Goal: Information Seeking & Learning: Learn about a topic

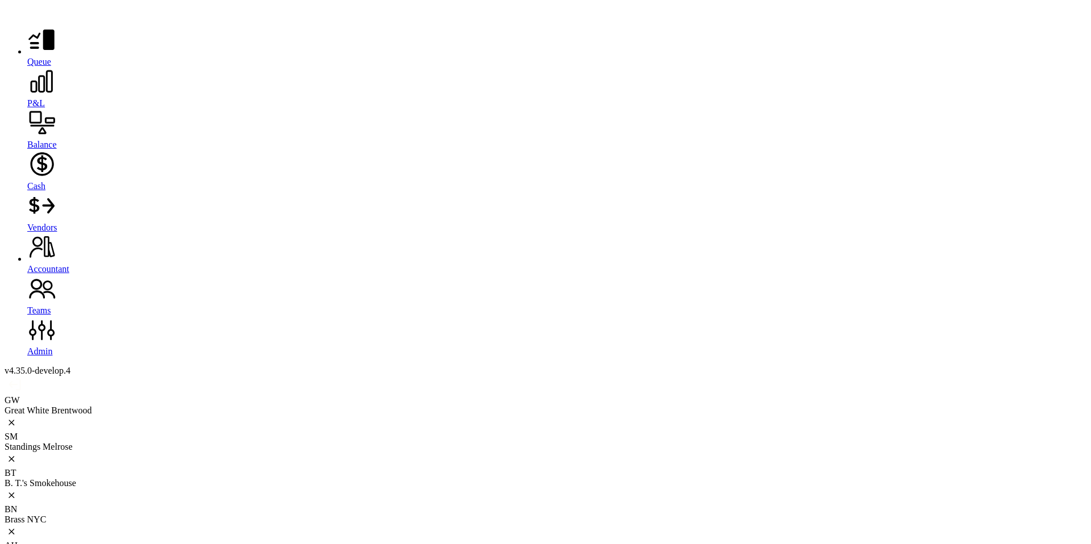
click at [27, 95] on icon at bounding box center [41, 81] width 29 height 29
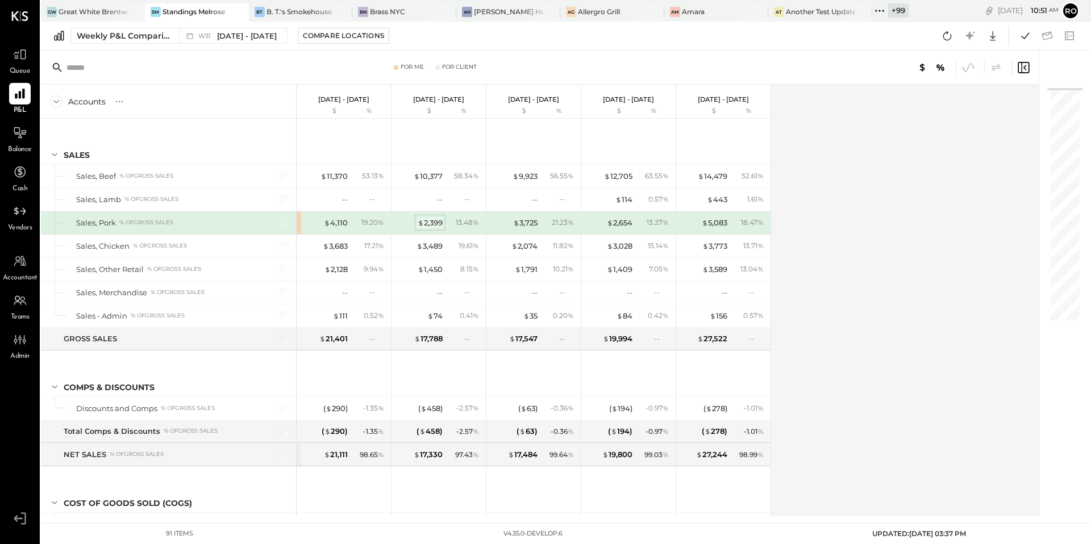
click at [429, 218] on div "$ 2,399" at bounding box center [430, 223] width 25 height 11
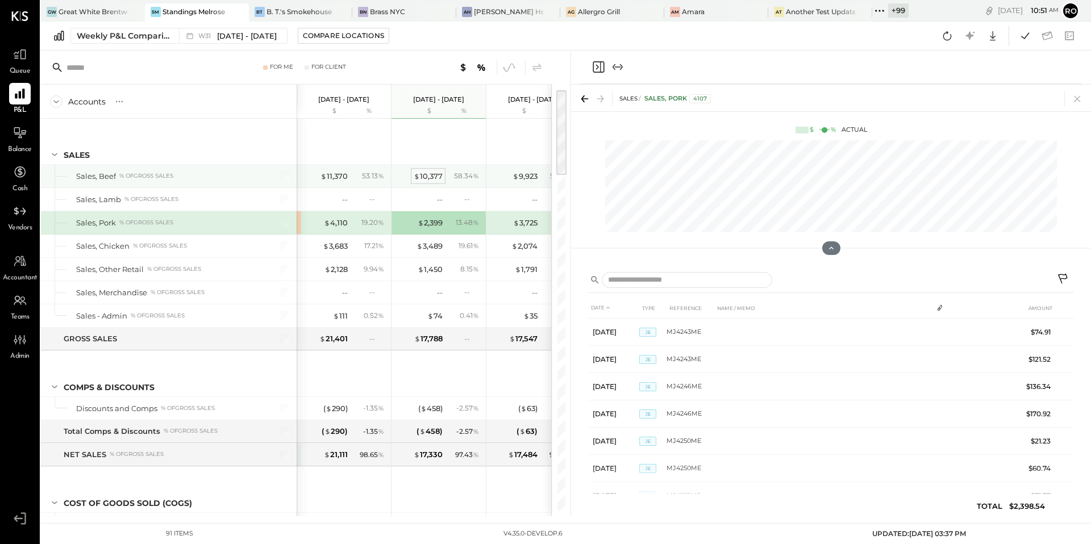
click at [427, 174] on div "$ 10,377" at bounding box center [428, 176] width 29 height 11
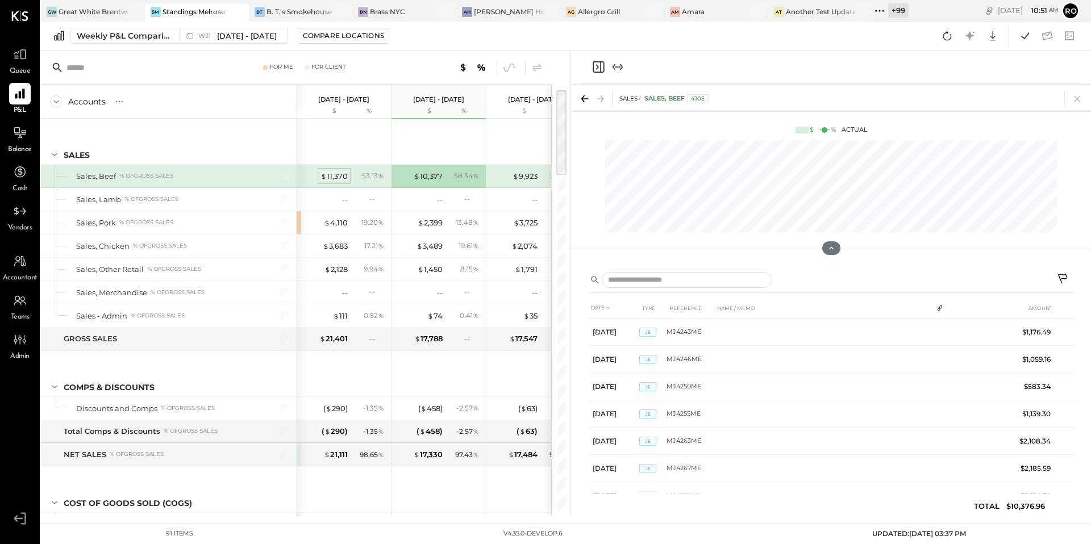
click at [335, 178] on div "$ 11,370" at bounding box center [334, 176] width 27 height 11
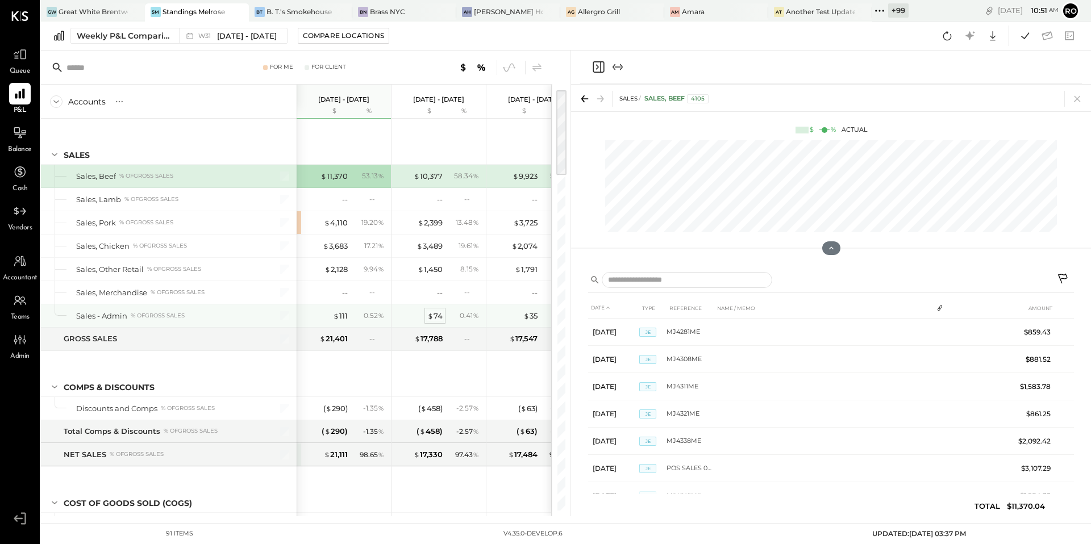
click at [437, 318] on div "$ 74" at bounding box center [434, 316] width 15 height 11
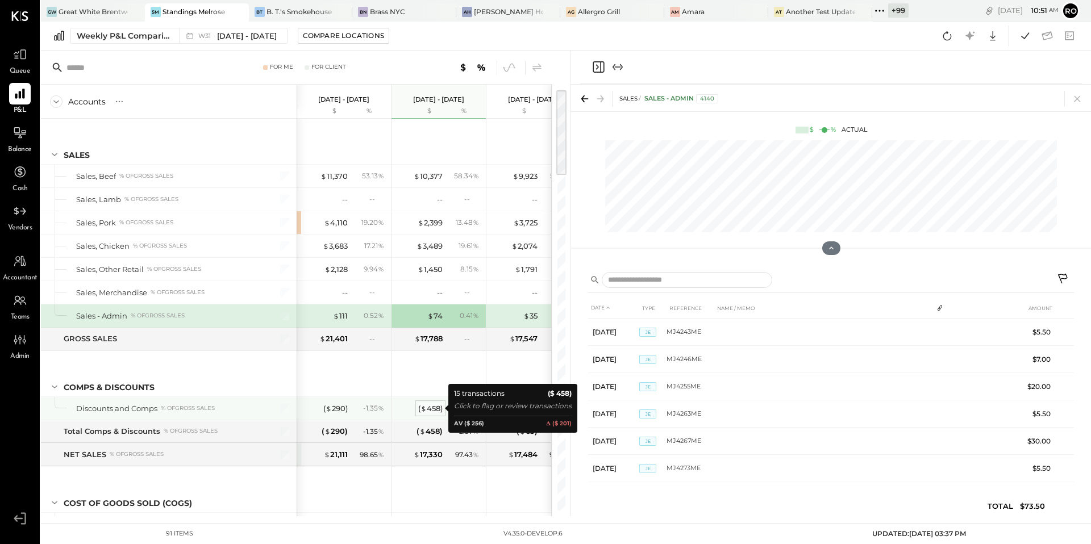
click at [432, 413] on div "( $ 458 )" at bounding box center [430, 409] width 24 height 11
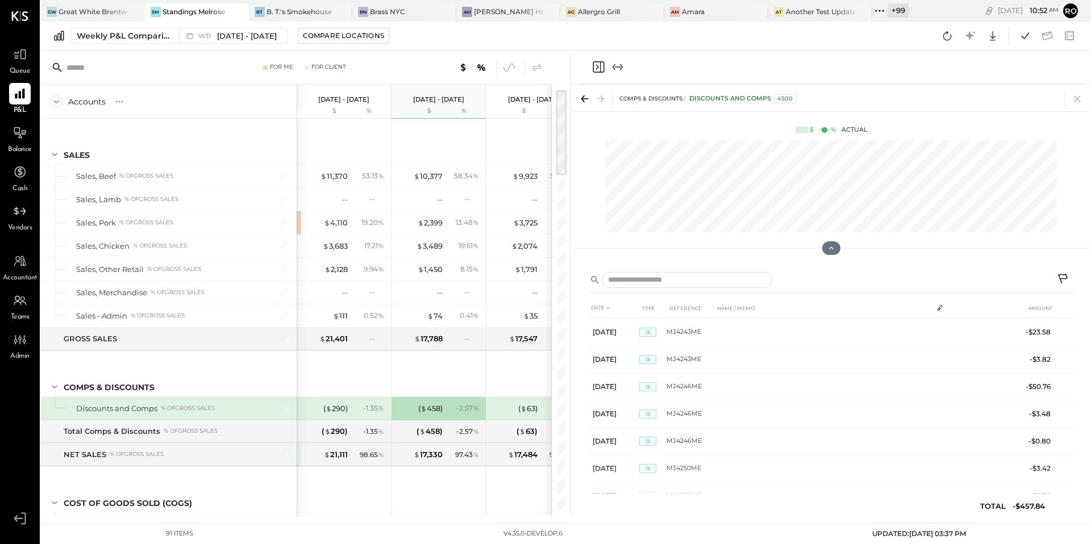
click at [597, 68] on icon "Close panel" at bounding box center [599, 67] width 14 height 14
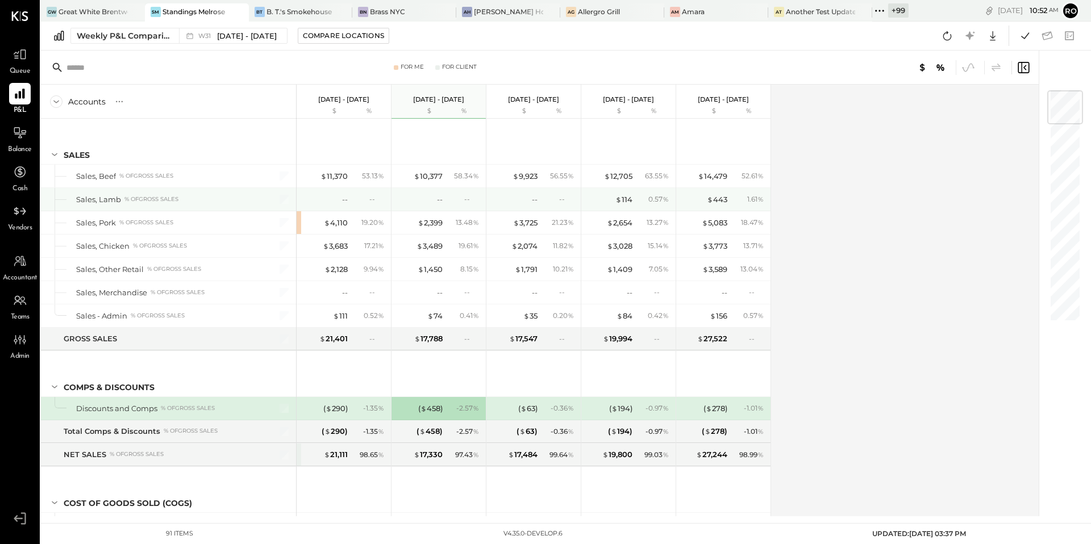
click at [744, 202] on div "1.61 %" at bounding box center [748, 199] width 37 height 10
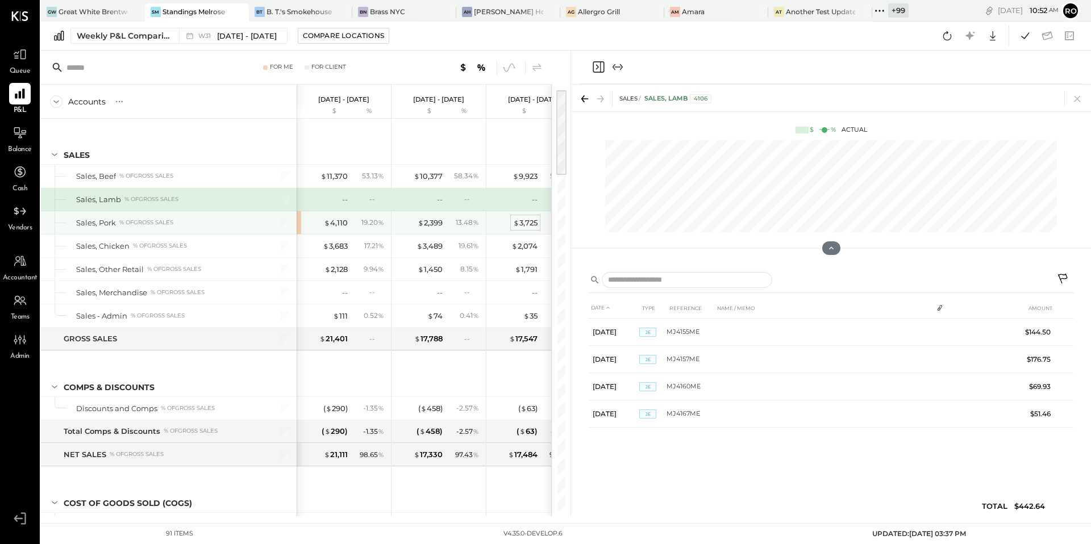
click at [519, 224] on div "$ 3,725" at bounding box center [525, 223] width 24 height 11
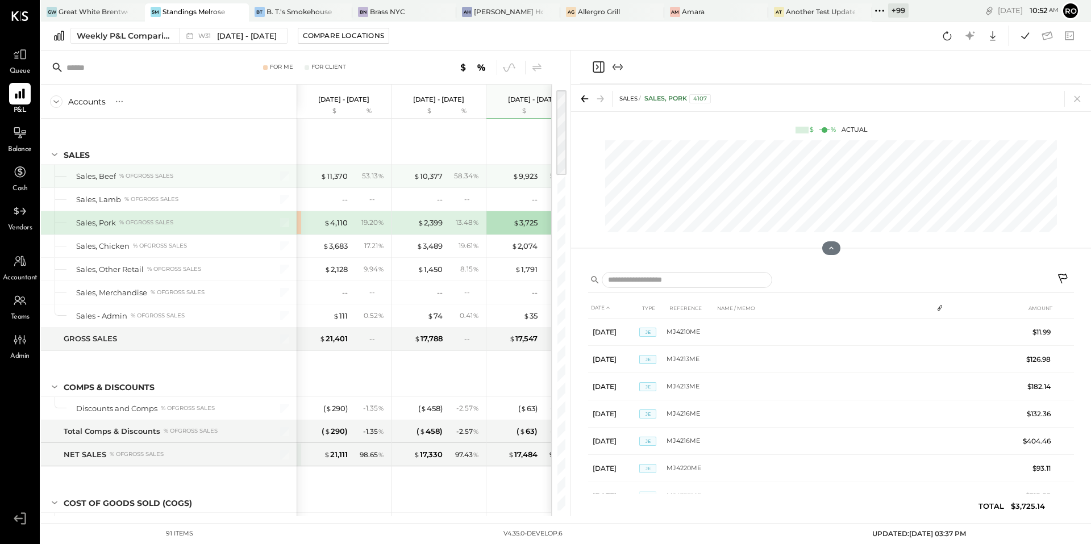
click at [530, 168] on div "$ 9,923 56.55 %" at bounding box center [534, 176] width 85 height 23
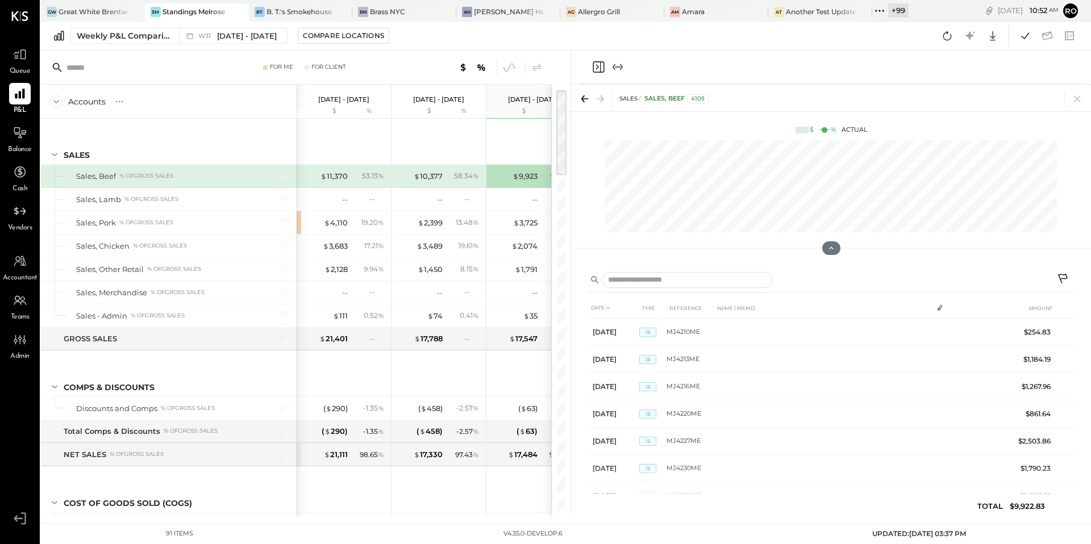
click at [598, 65] on icon "Close panel" at bounding box center [599, 67] width 14 height 14
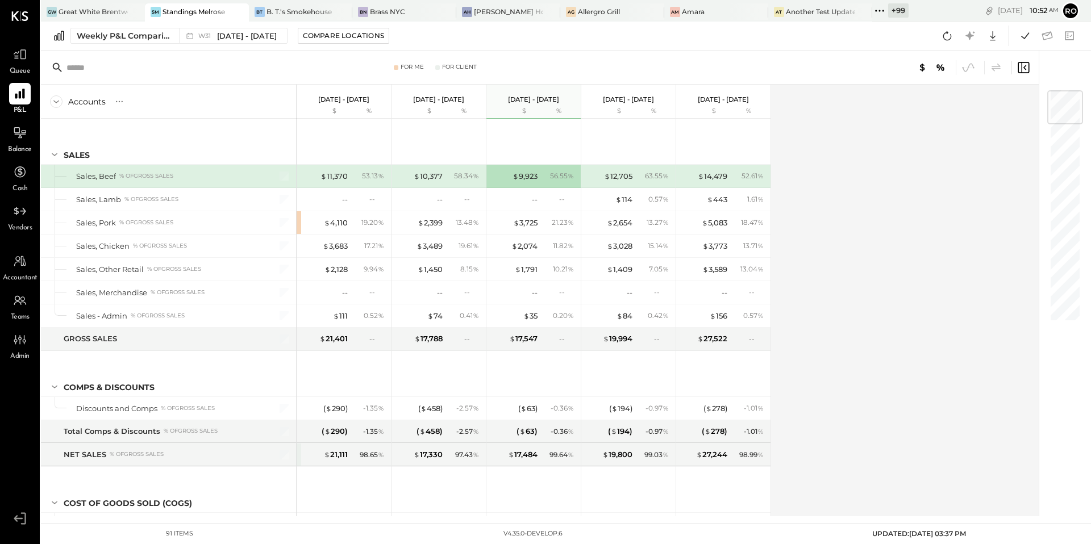
click at [1025, 66] on icon at bounding box center [1025, 67] width 3 height 5
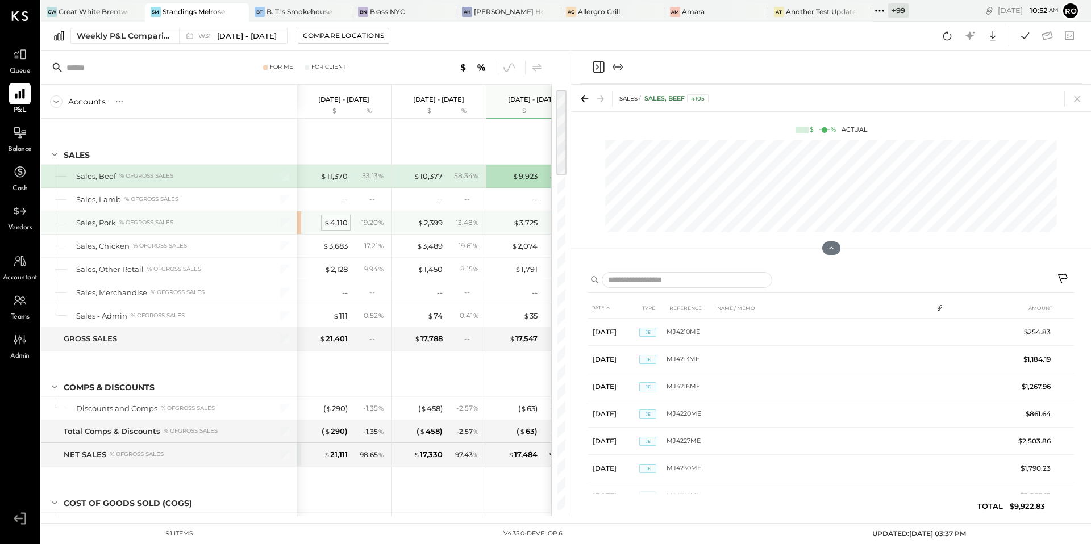
click at [344, 222] on div "$ 4,110" at bounding box center [336, 223] width 24 height 11
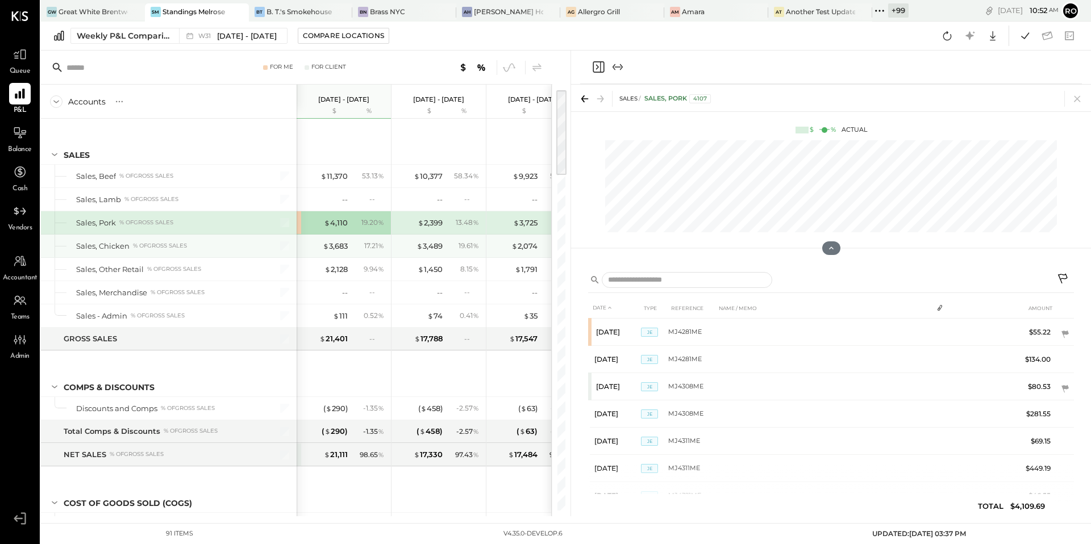
click at [341, 239] on div "$ 3,683 17.21 %" at bounding box center [344, 246] width 85 height 23
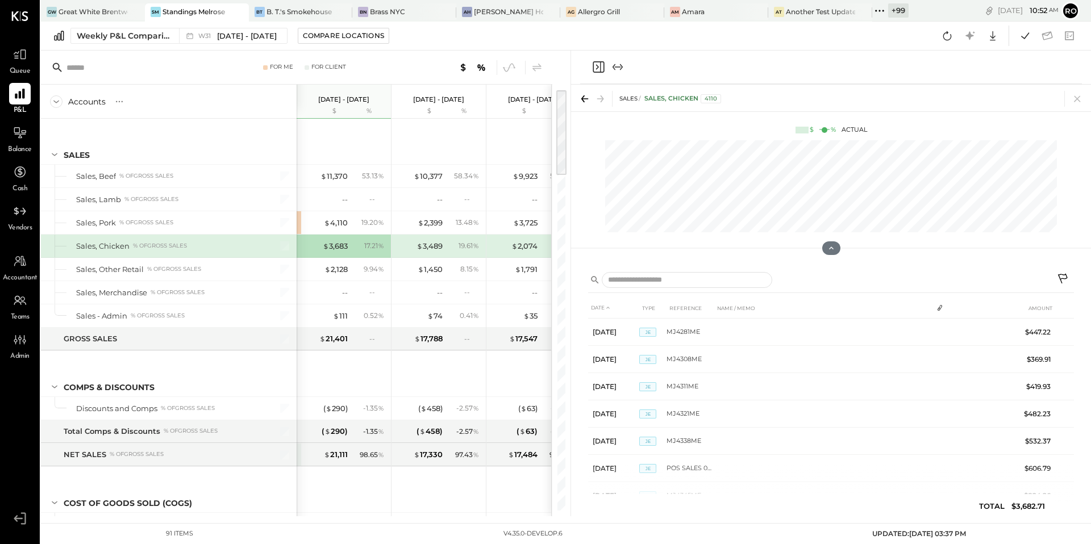
click at [568, 293] on div "For Me For Client Accounts S % GL Jul 28 - Aug 3, 2025 $ % Jul 21 - 27, 2025 $ …" at bounding box center [306, 284] width 530 height 466
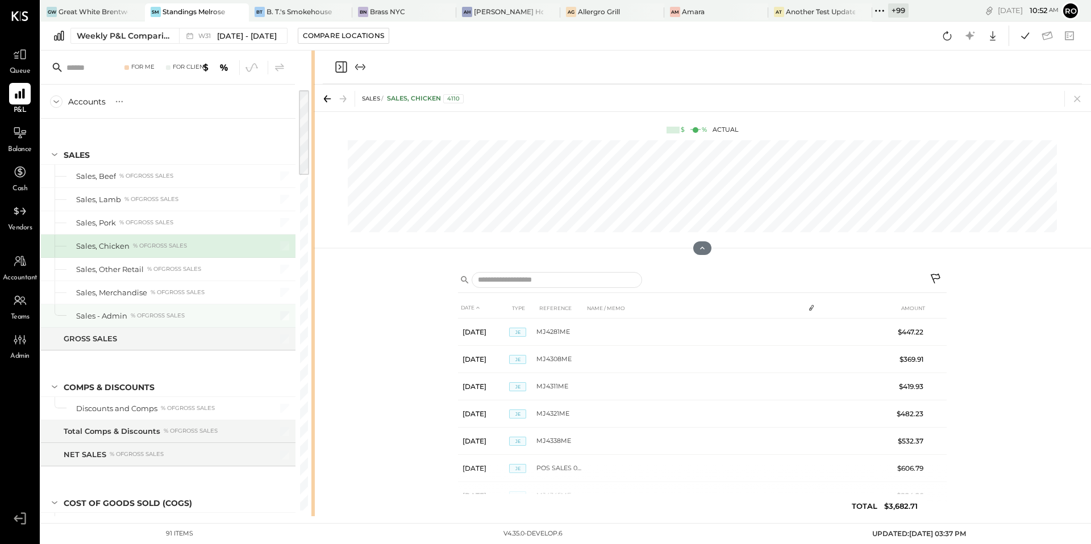
drag, startPoint x: 570, startPoint y: 294, endPoint x: 275, endPoint y: 310, distance: 295.4
click at [344, 64] on icon "Close panel" at bounding box center [342, 66] width 11 height 11
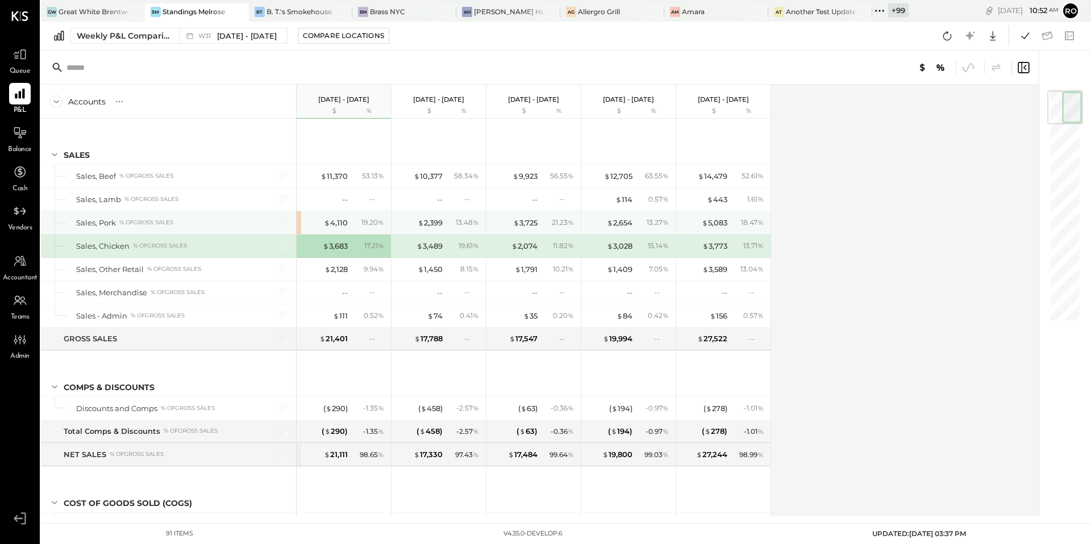
click at [448, 211] on div "$ 2,399 13.48 %" at bounding box center [439, 222] width 85 height 23
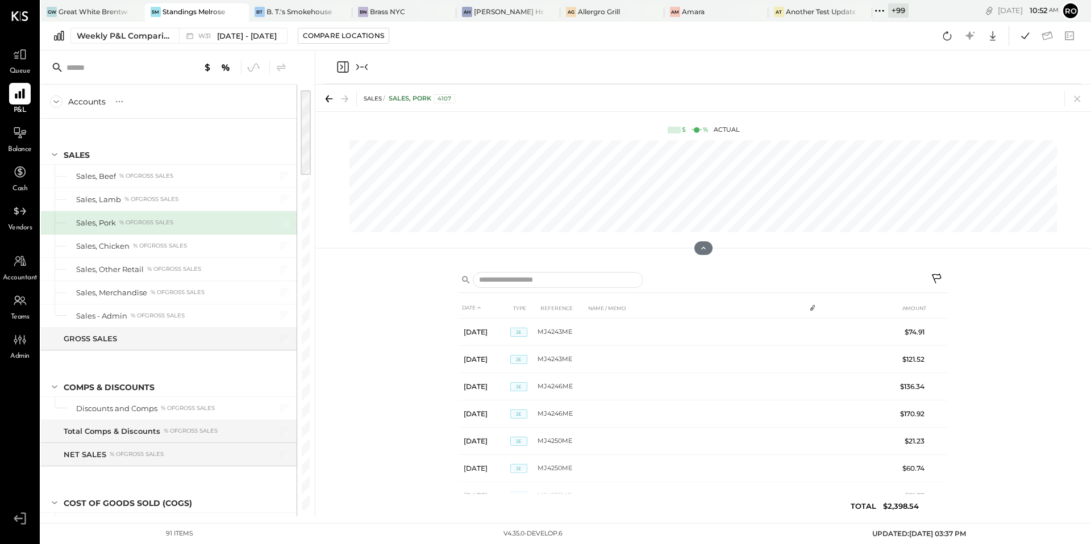
drag, startPoint x: 337, startPoint y: 67, endPoint x: 442, endPoint y: 67, distance: 104.6
click at [442, 67] on div at bounding box center [704, 68] width 758 height 34
click at [342, 70] on icon "Close panel" at bounding box center [343, 67] width 14 height 14
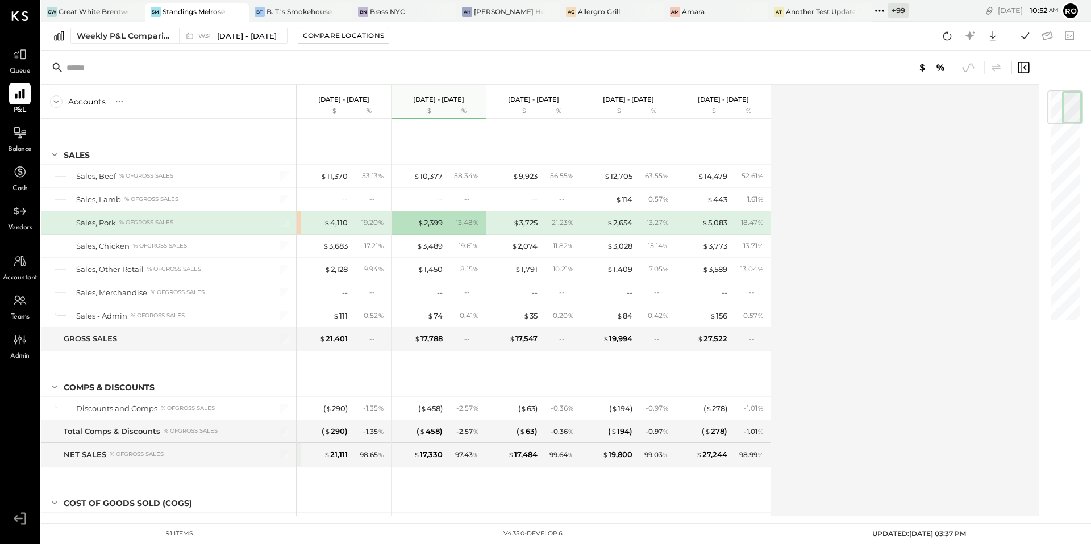
click at [1022, 74] on div at bounding box center [806, 67] width 449 height 15
click at [1023, 67] on icon at bounding box center [1024, 68] width 14 height 14
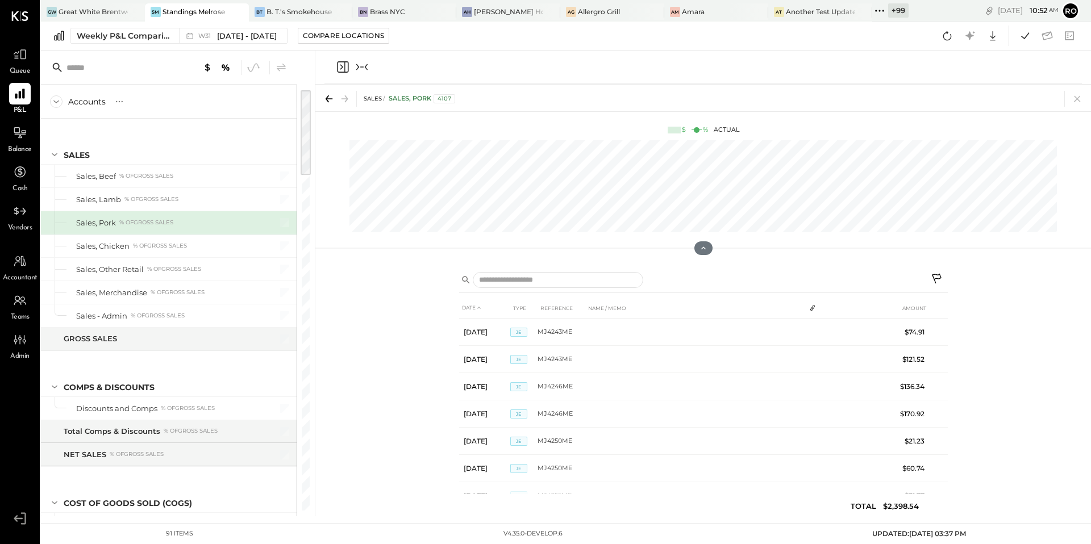
click at [319, 181] on div at bounding box center [703, 194] width 776 height 119
click at [317, 177] on div at bounding box center [703, 194] width 776 height 119
click at [341, 66] on icon "Close panel" at bounding box center [343, 67] width 14 height 14
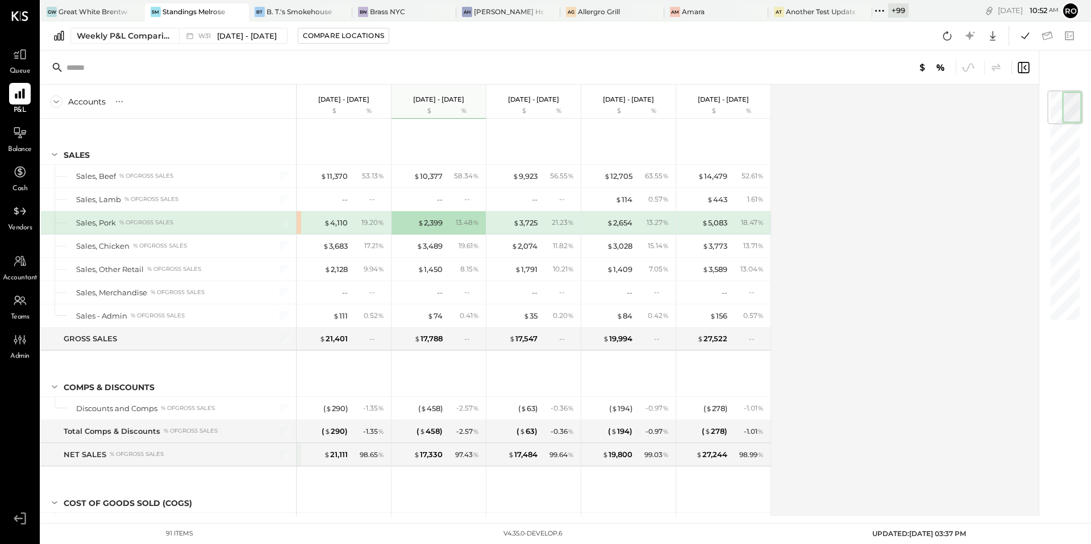
click at [1021, 65] on icon at bounding box center [1024, 68] width 14 height 14
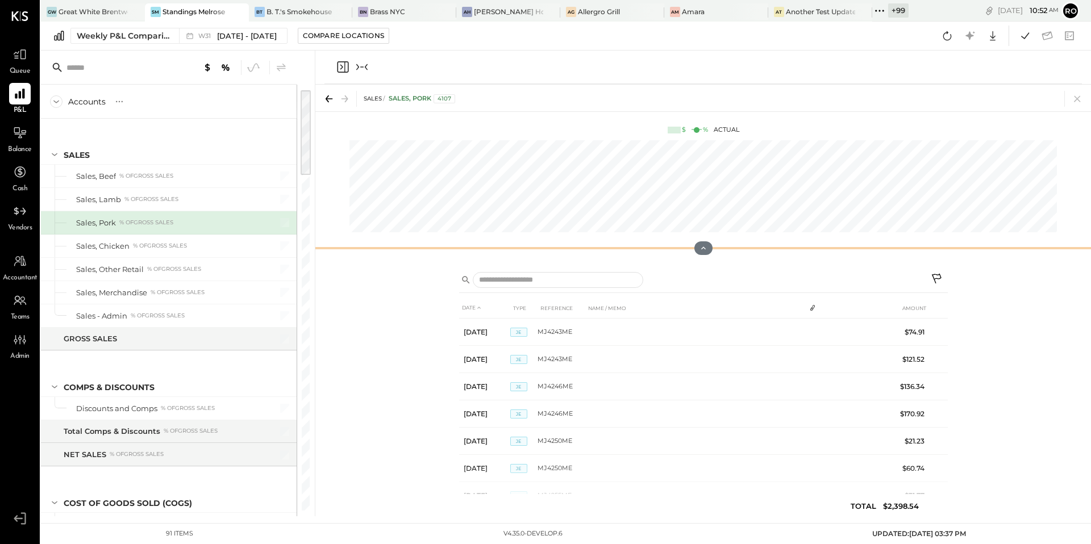
click at [315, 238] on div at bounding box center [703, 248] width 776 height 23
click at [267, 10] on div "B. T.'s Smokehouse" at bounding box center [299, 12] width 65 height 10
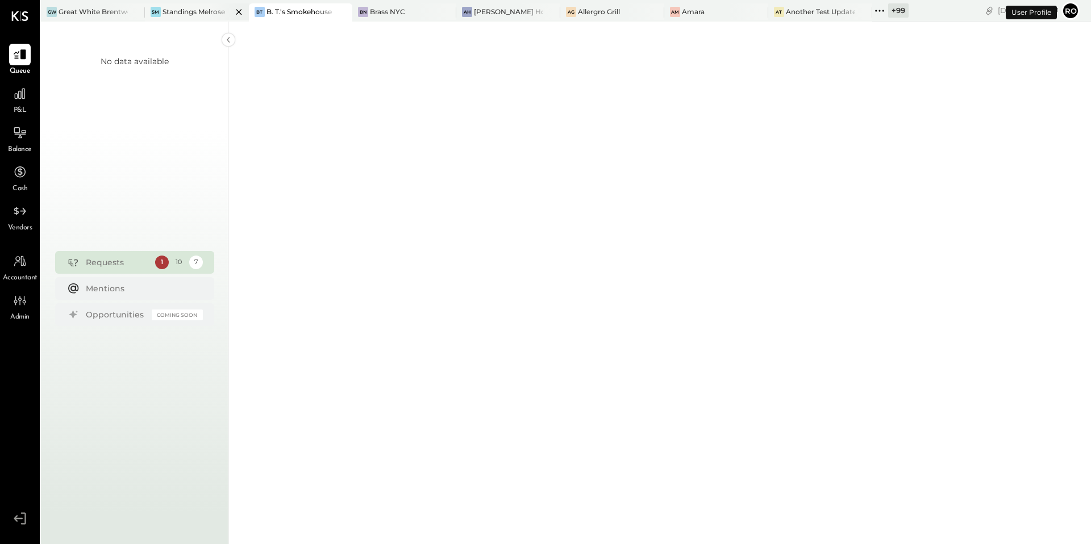
click at [212, 10] on div at bounding box center [229, 11] width 40 height 16
click at [4, 91] on div "P&L" at bounding box center [19, 99] width 33 height 33
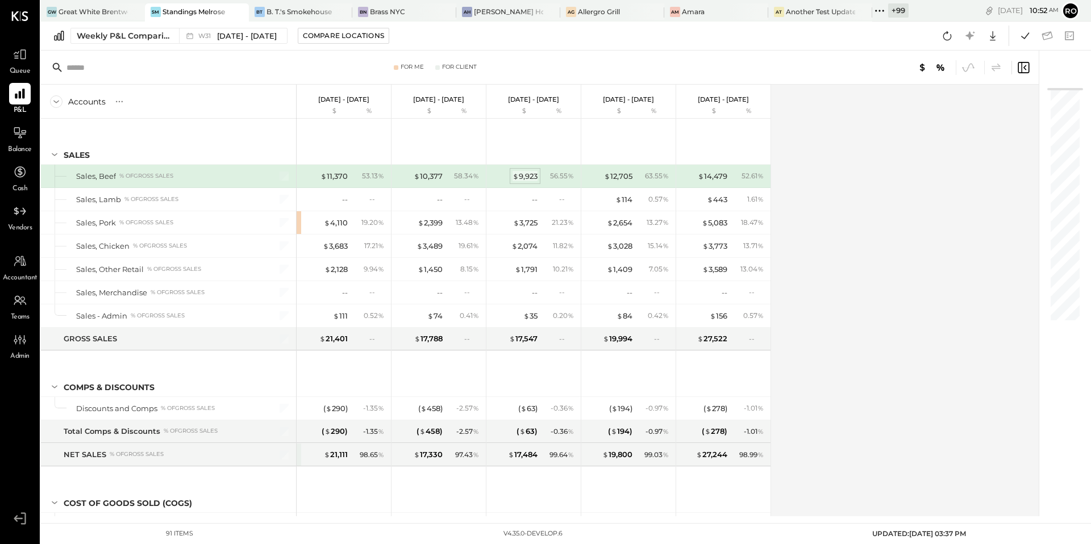
click at [529, 179] on div "$ 9,923" at bounding box center [525, 176] width 25 height 11
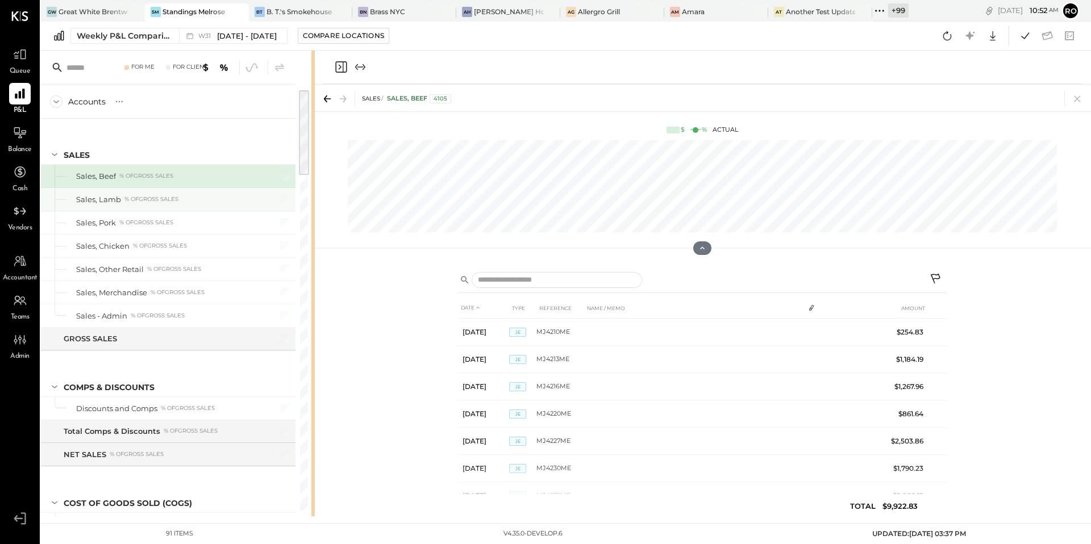
drag, startPoint x: 569, startPoint y: 128, endPoint x: 294, endPoint y: 201, distance: 284.5
click at [311, 80] on div "Accounts S % GL Jul 28 - Aug 3, 2025 $ % Jul 21 - 27, 2025 $ % Jul 14 - 20, 202…" at bounding box center [178, 284] width 274 height 466
drag, startPoint x: 473, startPoint y: 338, endPoint x: 321, endPoint y: 331, distance: 152.4
click at [468, 338] on td "Jul 14, 25" at bounding box center [484, 332] width 51 height 27
click at [326, 321] on div "DATE TYPE REFERENCE NAME / MEMO AMOUNT Jul 14, 25 JE MJ4210ME $254.83 Jul 15, 2…" at bounding box center [703, 390] width 776 height 252
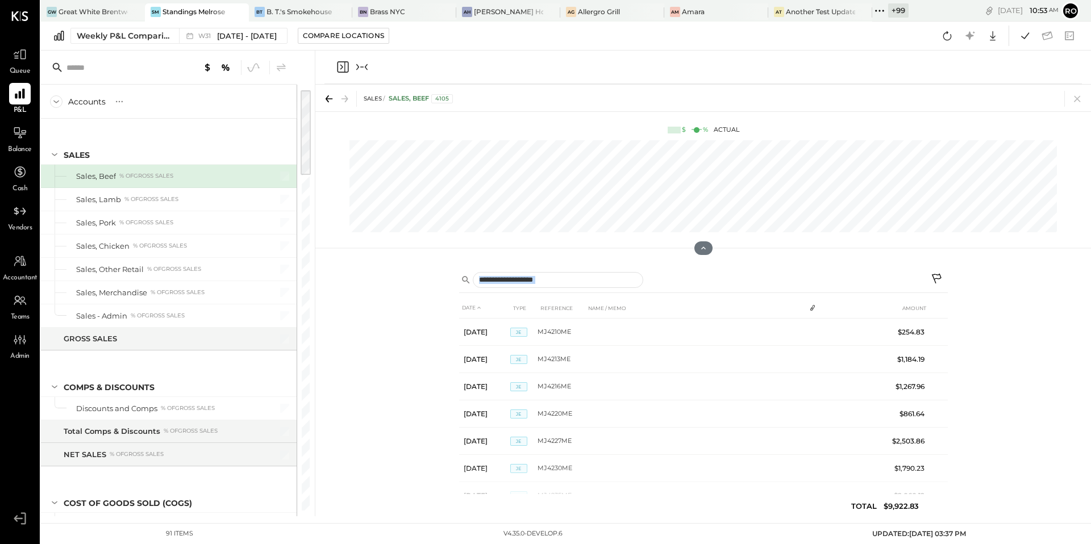
click at [325, 321] on div "DATE TYPE REFERENCE NAME / MEMO AMOUNT Jul 14, 25 JE MJ4210ME $254.83 Jul 15, 2…" at bounding box center [703, 390] width 776 height 252
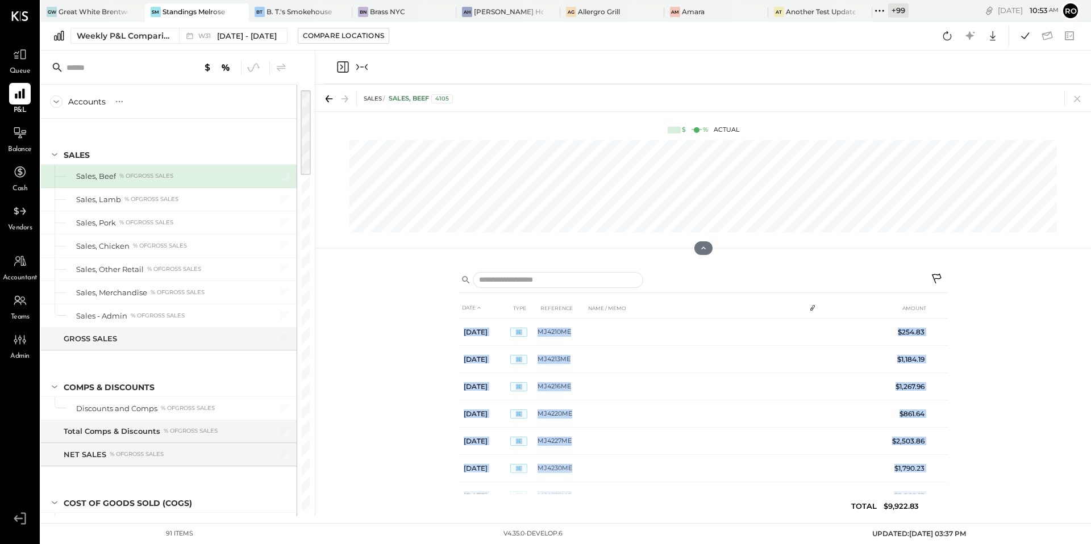
drag, startPoint x: 325, startPoint y: 321, endPoint x: 425, endPoint y: 285, distance: 105.5
click at [351, 302] on div "DATE TYPE REFERENCE NAME / MEMO AMOUNT Jul 14, 25 JE MJ4210ME $254.83 Jul 15, 2…" at bounding box center [703, 390] width 776 height 252
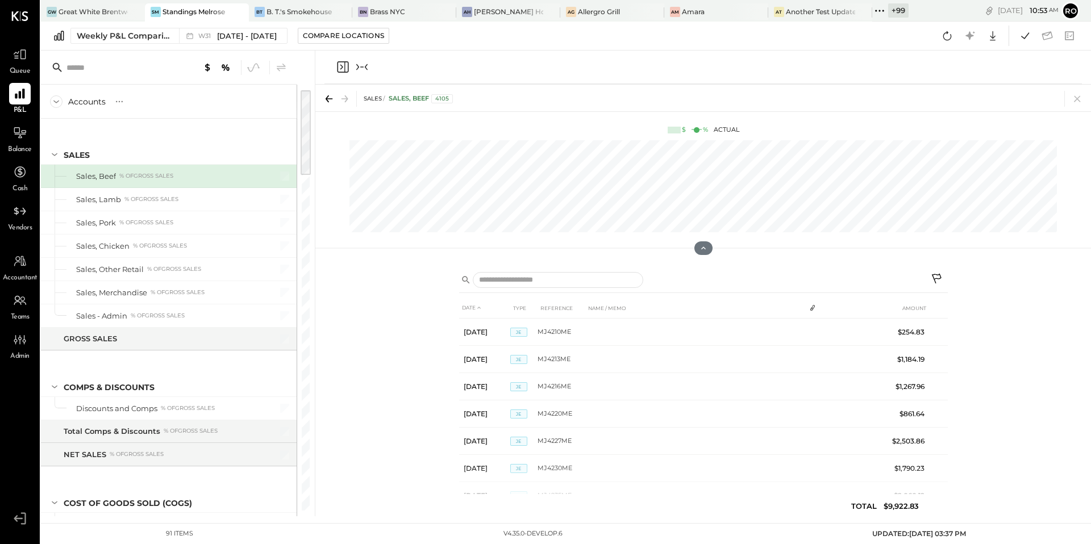
click at [379, 292] on div "DATE TYPE REFERENCE NAME / MEMO AMOUNT Jul 14, 25 JE MJ4210ME $254.83 Jul 15, 2…" at bounding box center [703, 390] width 776 height 252
click at [311, 302] on div "Accounts S % GL Jul 28 - Aug 3, 2025 $ % Jul 21 - 27, 2025 $ % Jul 14 - 20, 202…" at bounding box center [178, 284] width 274 height 466
click at [313, 302] on div "Accounts S % GL Jul 28 - Aug 3, 2025 $ % Jul 21 - 27, 2025 $ % Jul 14 - 20, 202…" at bounding box center [178, 284] width 274 height 466
click at [334, 302] on div "DATE TYPE REFERENCE NAME / MEMO AMOUNT Jul 14, 25 JE MJ4210ME $254.83 Jul 15, 2…" at bounding box center [703, 390] width 776 height 252
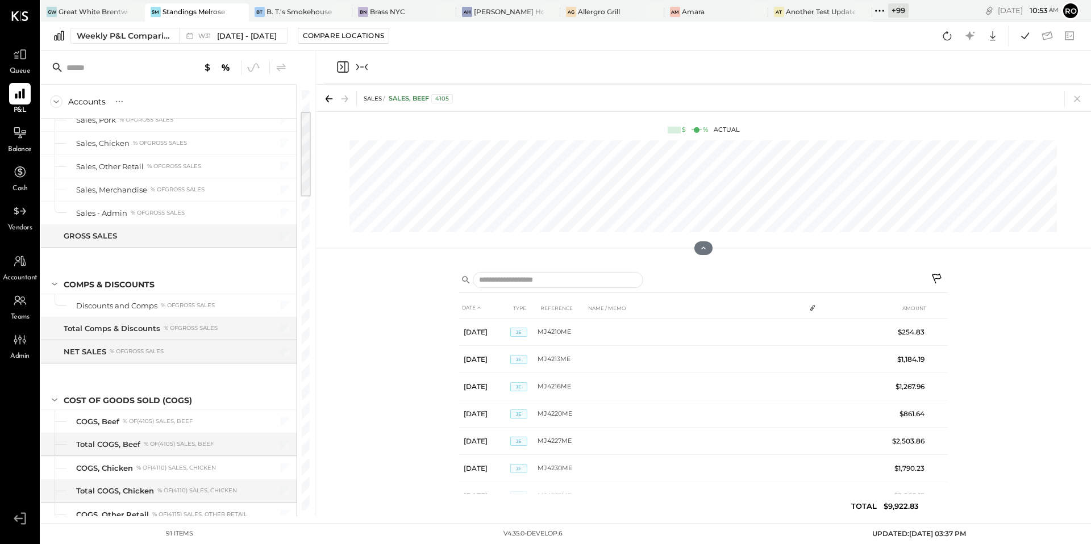
click at [321, 302] on div "DATE TYPE REFERENCE NAME / MEMO AMOUNT Jul 14, 25 JE MJ4210ME $254.83 Jul 15, 2…" at bounding box center [703, 390] width 776 height 252
click at [352, 303] on div "DATE TYPE REFERENCE NAME / MEMO AMOUNT Jul 14, 25 JE MJ4210ME $254.83 Jul 15, 2…" at bounding box center [703, 390] width 776 height 252
click at [123, 14] on div at bounding box center [125, 11] width 40 height 16
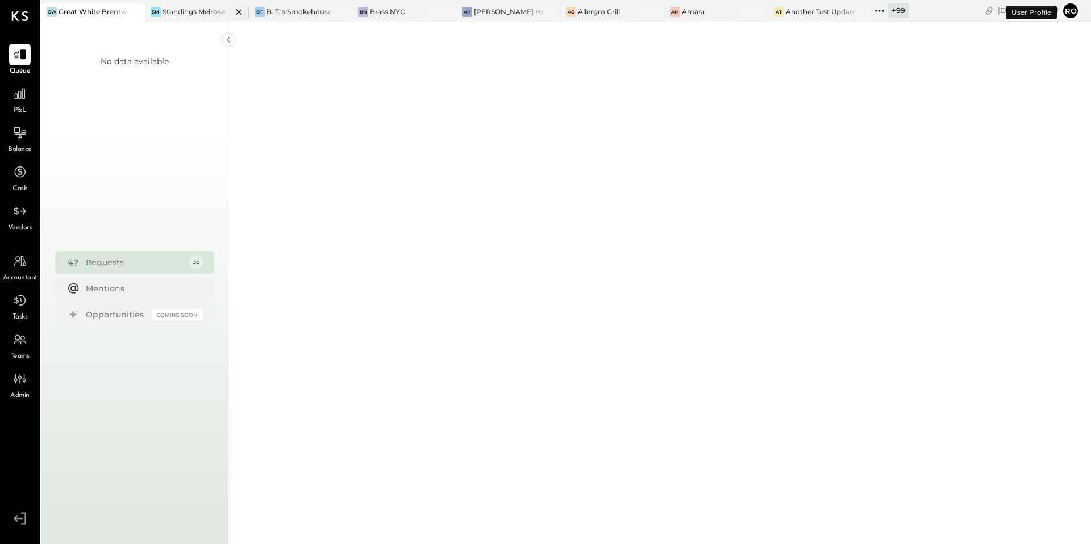
click at [174, 14] on div "Standings Melrose" at bounding box center [194, 12] width 63 height 10
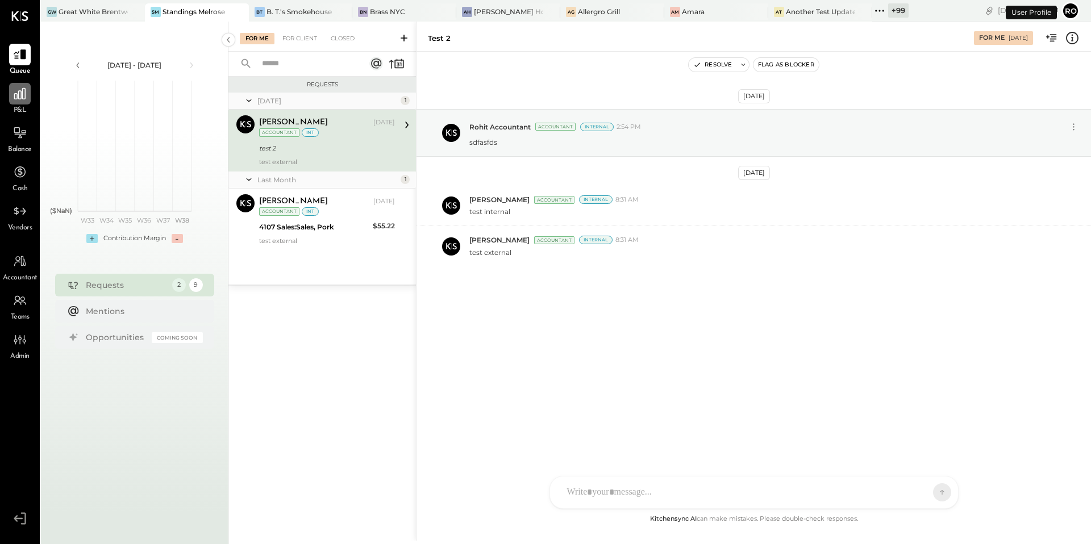
click at [23, 97] on icon at bounding box center [20, 93] width 15 height 15
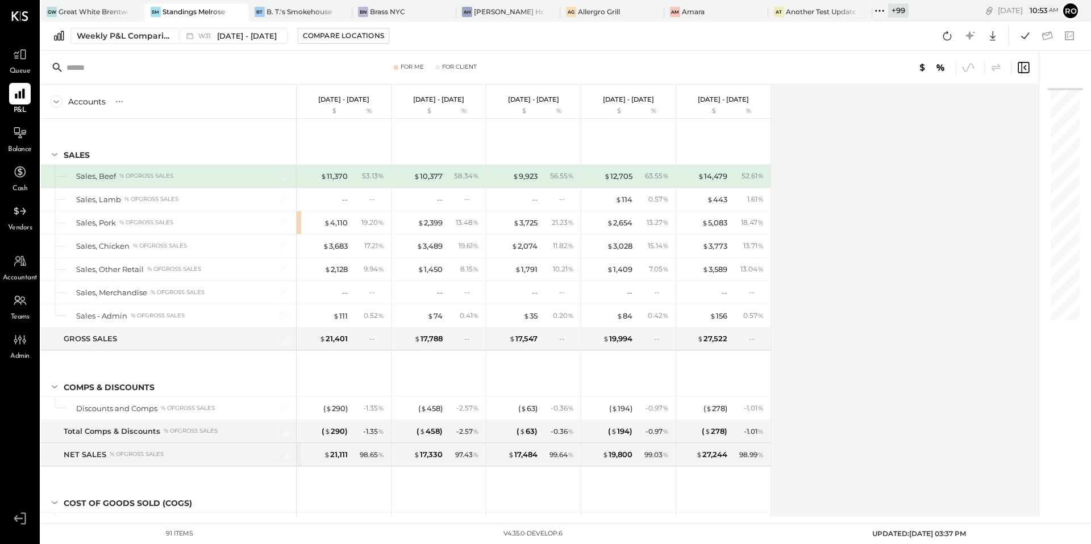
click at [1025, 68] on icon at bounding box center [1025, 67] width 3 height 5
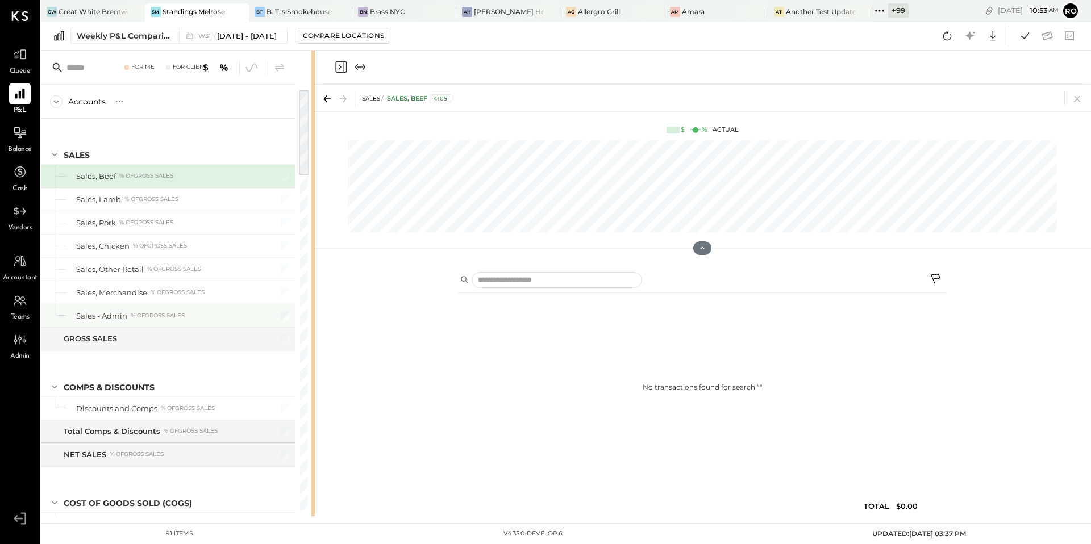
drag, startPoint x: 570, startPoint y: 296, endPoint x: 266, endPoint y: 321, distance: 305.1
click at [681, 357] on div "No transactions found for search " "" at bounding box center [703, 387] width 489 height 179
click at [343, 69] on icon "Close panel" at bounding box center [343, 67] width 14 height 14
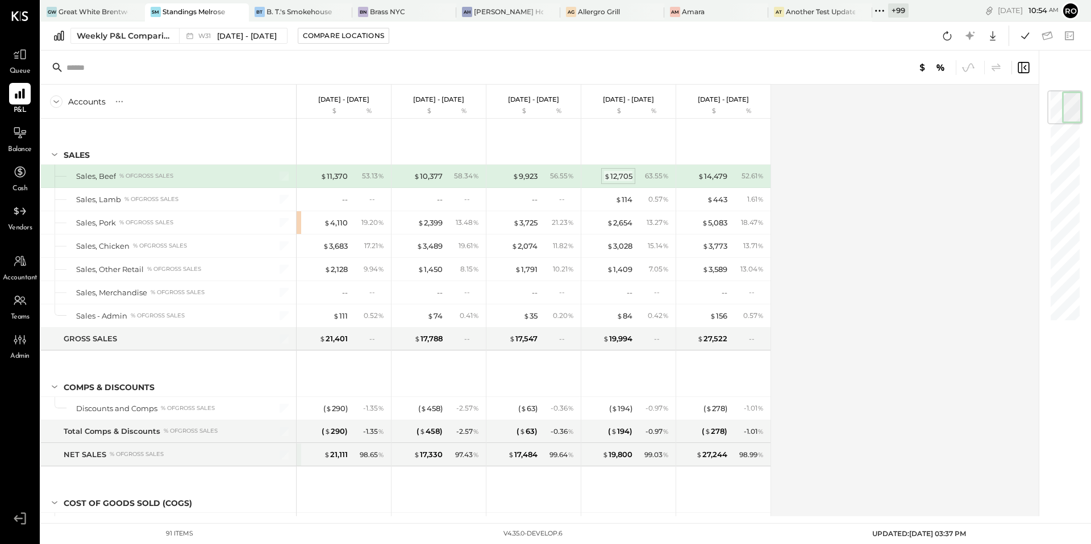
click at [614, 174] on div "$ 12,705" at bounding box center [618, 176] width 28 height 11
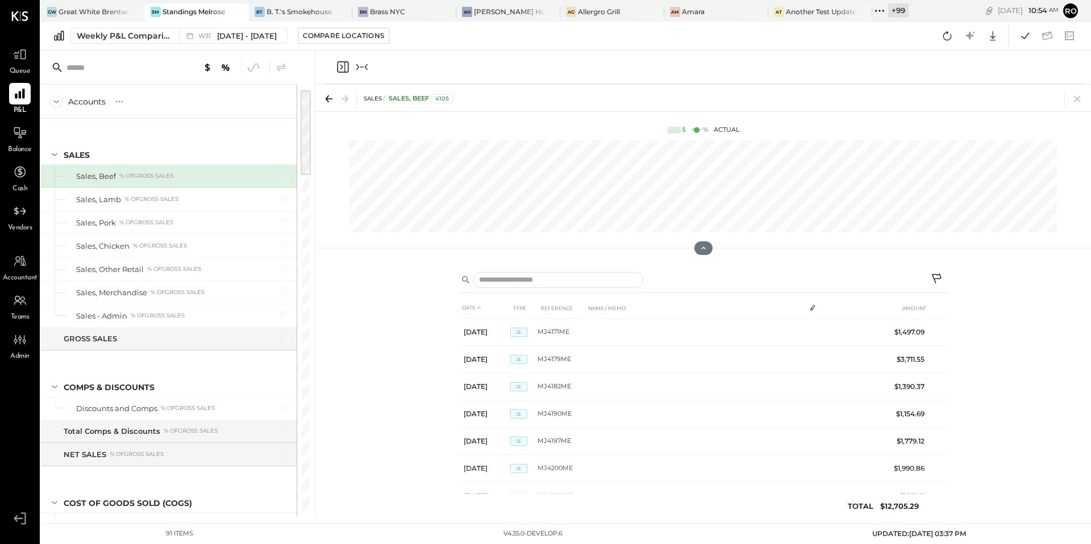
click at [360, 65] on icon "Collapse panel (e)" at bounding box center [362, 67] width 14 height 14
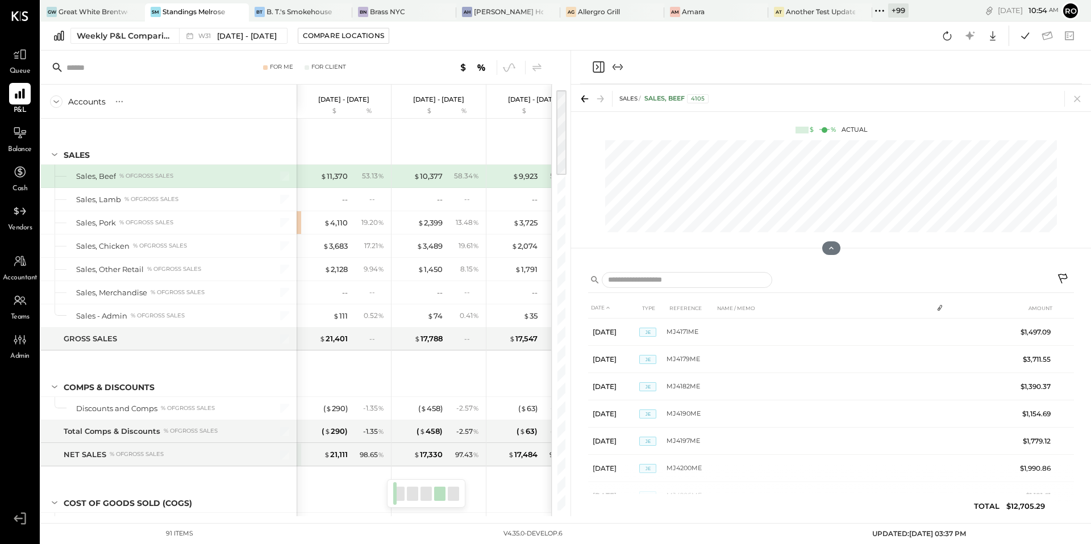
click at [619, 68] on icon "Expand panel (e)" at bounding box center [618, 67] width 14 height 14
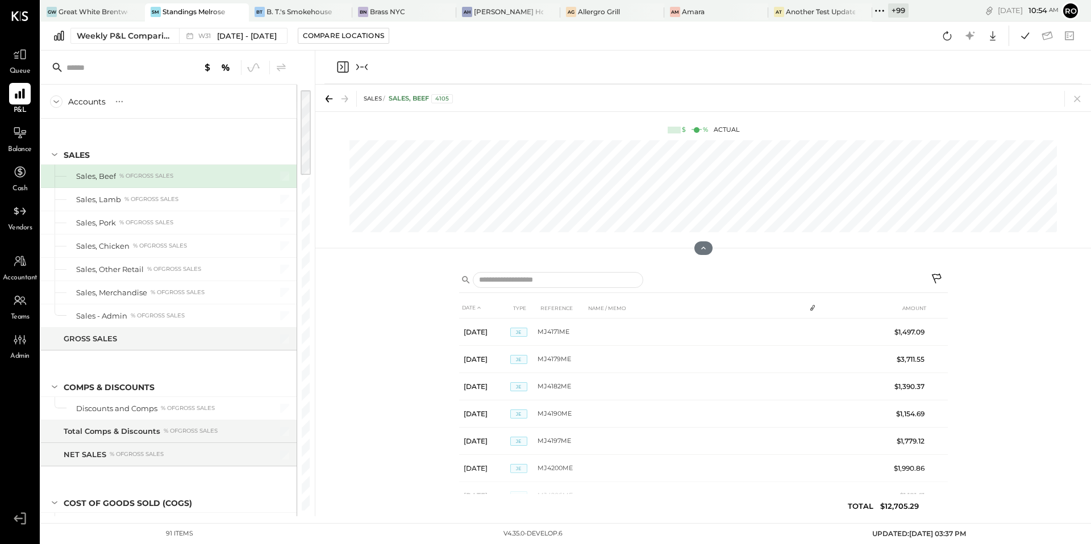
click at [361, 69] on icon "Collapse panel (e)" at bounding box center [362, 67] width 14 height 14
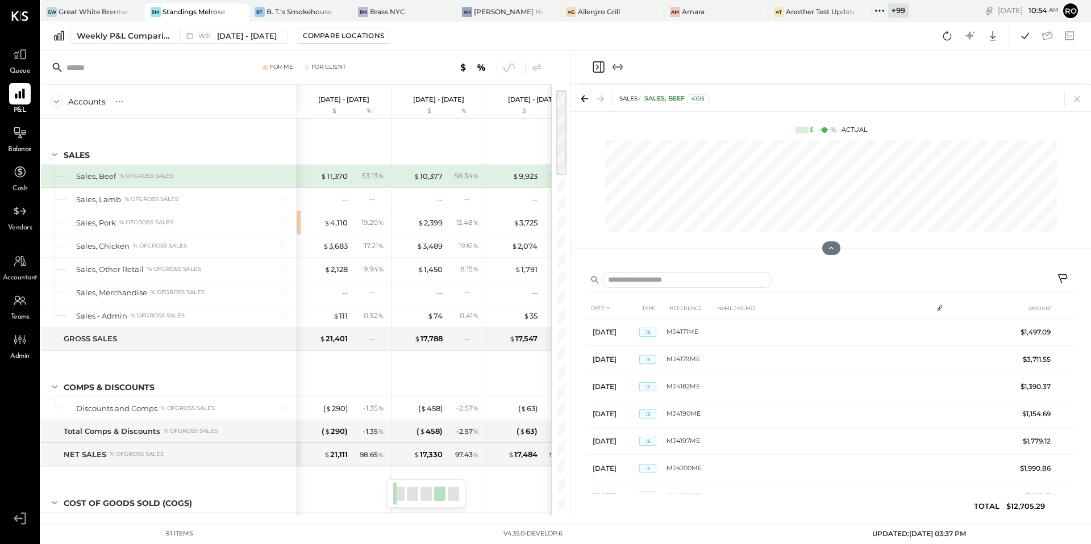
click at [572, 139] on div at bounding box center [831, 194] width 520 height 119
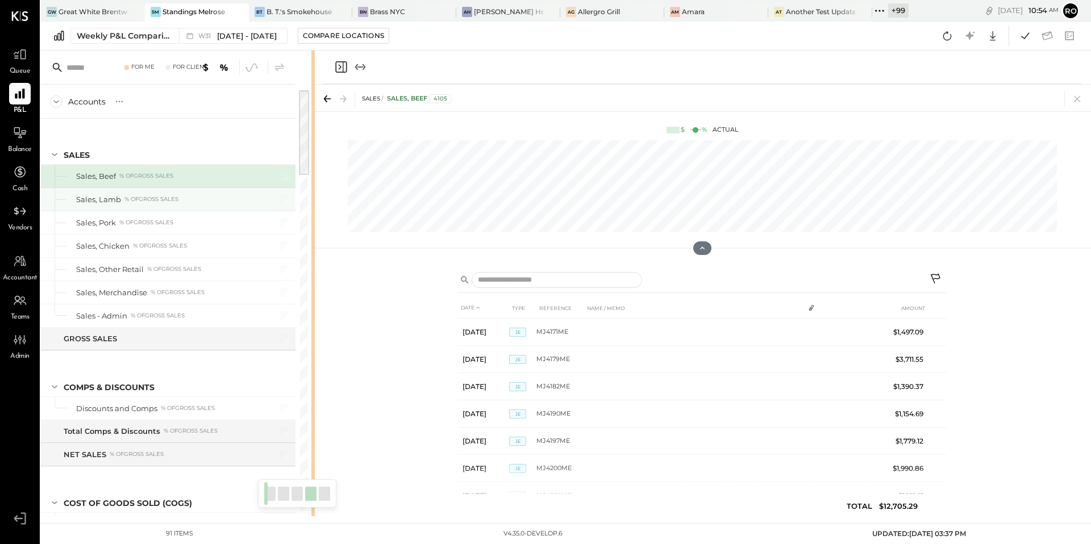
drag, startPoint x: 568, startPoint y: 143, endPoint x: 226, endPoint y: 197, distance: 346.9
click at [226, 197] on div "For Me For Client Accounts S % GL Jul 28 - Aug 3, 2025 $ % Jul 21 - 27, 2025 $ …" at bounding box center [177, 284] width 272 height 466
drag, startPoint x: 313, startPoint y: 210, endPoint x: 318, endPoint y: 213, distance: 5.9
click at [314, 213] on div at bounding box center [702, 194] width 777 height 119
click at [308, 211] on div at bounding box center [304, 300] width 10 height 421
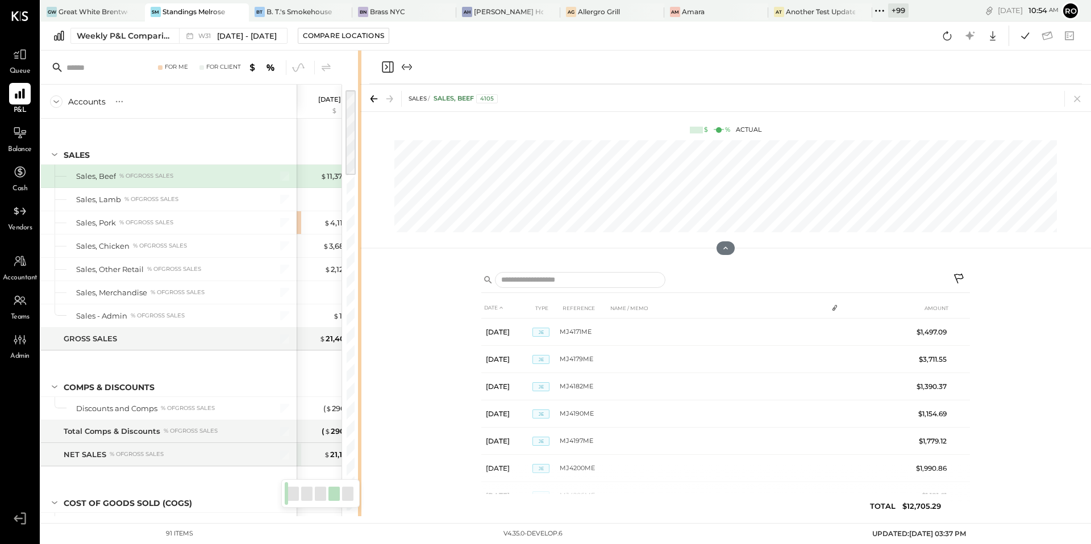
drag, startPoint x: 312, startPoint y: 193, endPoint x: 360, endPoint y: 193, distance: 48.3
click at [360, 193] on div "For Me For Client Accounts S % GL Jul 28 - Aug 3, 2025 $ % Jul 21 - 27, 2025 $ …" at bounding box center [566, 284] width 1050 height 466
click at [408, 71] on icon "Expand panel (e)" at bounding box center [407, 67] width 14 height 14
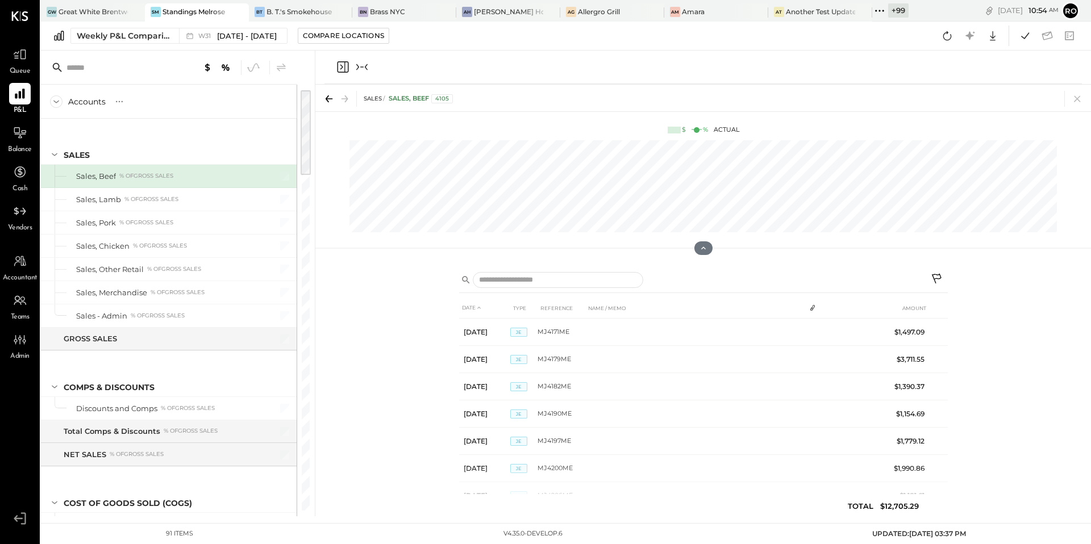
click at [368, 63] on icon "Collapse panel (e)" at bounding box center [362, 67] width 14 height 14
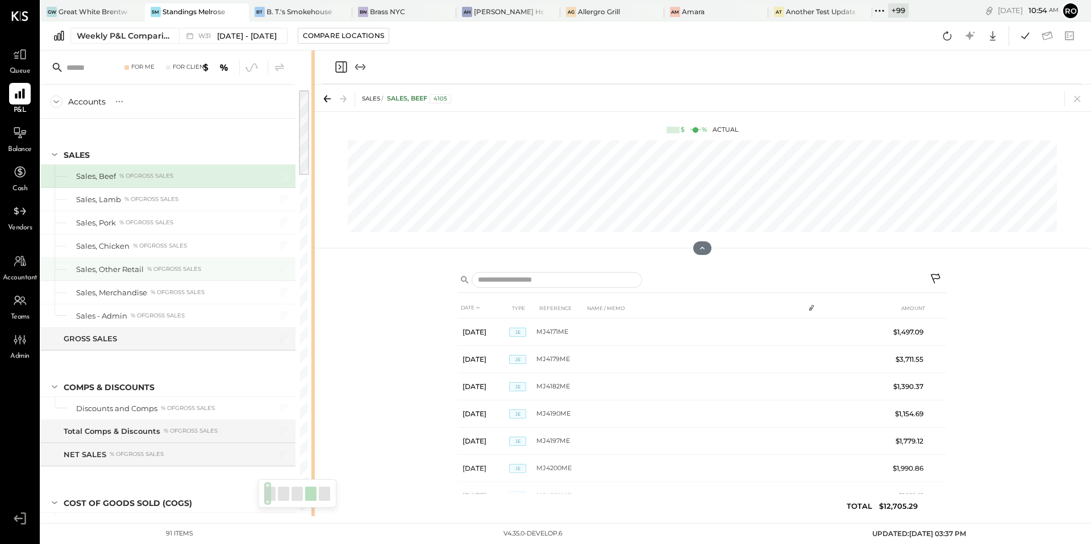
drag, startPoint x: 568, startPoint y: 276, endPoint x: 109, endPoint y: 262, distance: 460.0
click at [109, 262] on div "For Me For Client Accounts S % GL Jul 28 - Aug 3, 2025 $ % Jul 21 - 27, 2025 $ …" at bounding box center [177, 284] width 272 height 466
drag, startPoint x: 311, startPoint y: 234, endPoint x: 144, endPoint y: 247, distance: 167.6
click at [144, 247] on div "For Me For Client Accounts S % GL Jul 28 - Aug 3, 2025 $ % Jul 21 - 27, 2025 $ …" at bounding box center [177, 284] width 272 height 466
drag, startPoint x: 313, startPoint y: 222, endPoint x: 154, endPoint y: 248, distance: 160.6
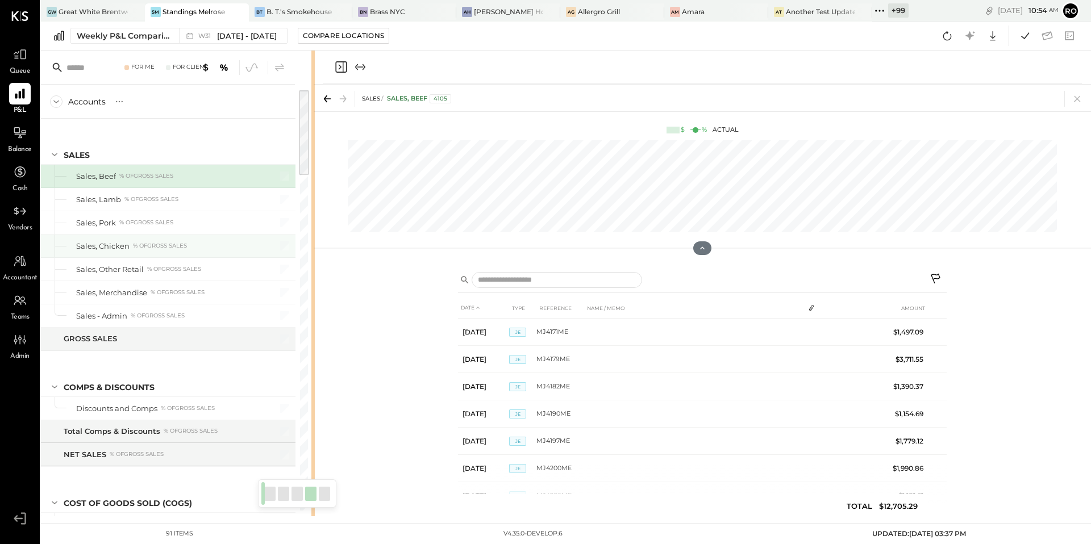
click at [154, 248] on div "For Me For Client Accounts S % GL Jul 28 - Aug 3, 2025 $ % Jul 21 - 27, 2025 $ …" at bounding box center [177, 284] width 272 height 466
drag, startPoint x: 311, startPoint y: 231, endPoint x: 247, endPoint y: 270, distance: 75.0
click at [247, 270] on div "For Me For Client Accounts S % GL Jul 28 - Aug 3, 2025 $ % Jul 21 - 27, 2025 $ …" at bounding box center [177, 284] width 272 height 466
click at [98, 0] on div "GW Great White Brentwood SM Standings Melrose BT B. T.'s Smokehouse BN Brass NY…" at bounding box center [475, 11] width 868 height 22
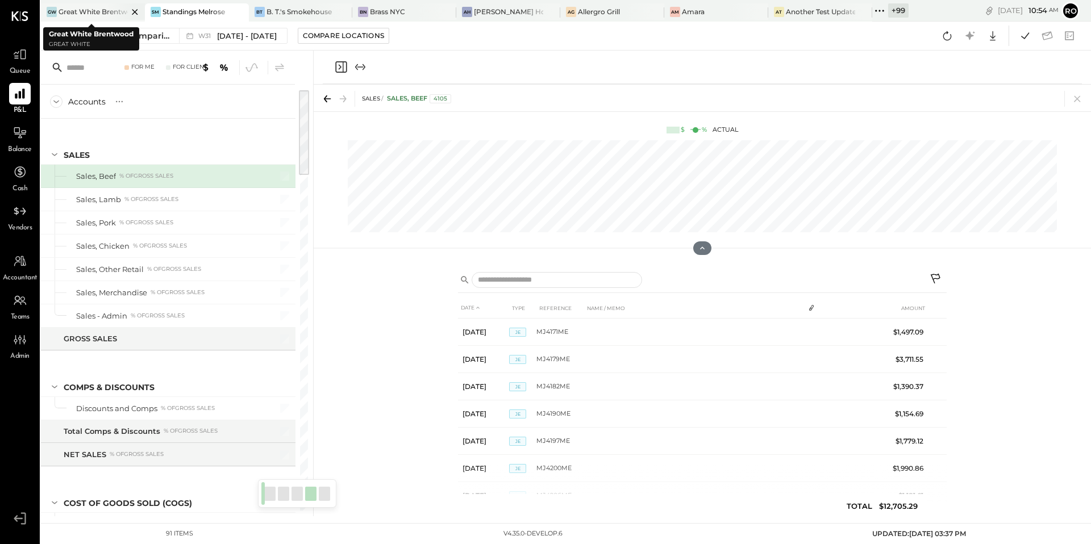
click at [94, 7] on div "Great White Brentwood" at bounding box center [93, 12] width 69 height 10
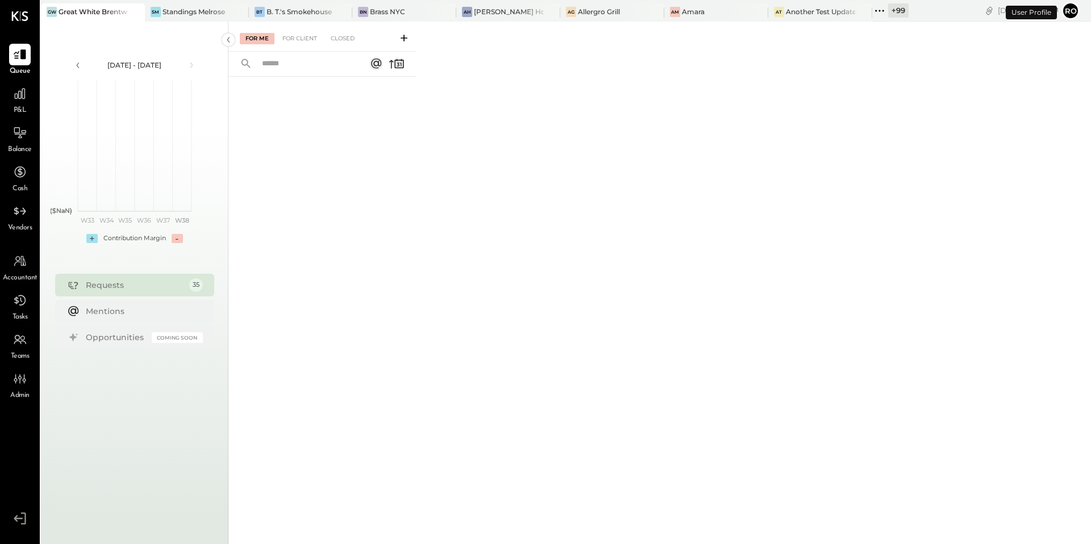
click at [20, 106] on span "P&L" at bounding box center [20, 111] width 13 height 10
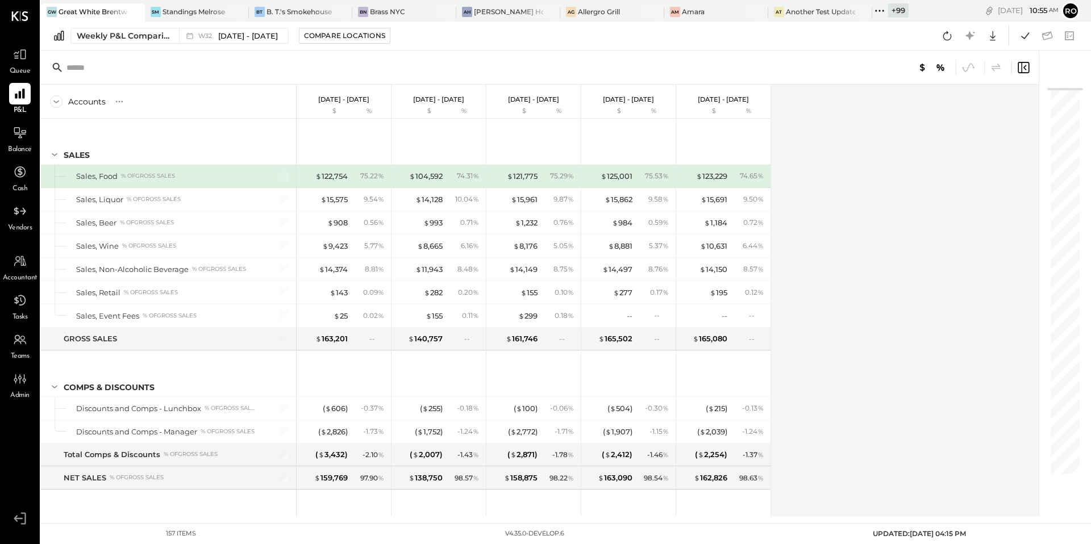
click at [1027, 65] on icon at bounding box center [1024, 68] width 14 height 14
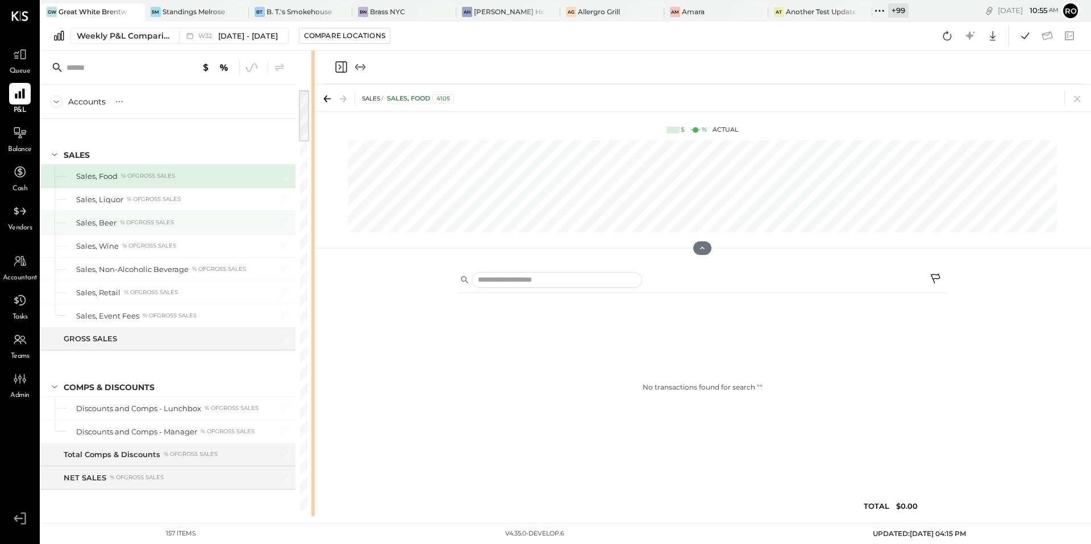
drag, startPoint x: 569, startPoint y: 206, endPoint x: 227, endPoint y: 215, distance: 341.7
click at [433, 272] on div "No transactions found for search " " TOTAL $0.00" at bounding box center [703, 390] width 776 height 252
click at [326, 224] on div at bounding box center [703, 194] width 776 height 119
click at [322, 224] on div at bounding box center [703, 194] width 776 height 119
click at [334, 285] on div "No transactions found for search " " TOTAL $0.00" at bounding box center [703, 390] width 776 height 252
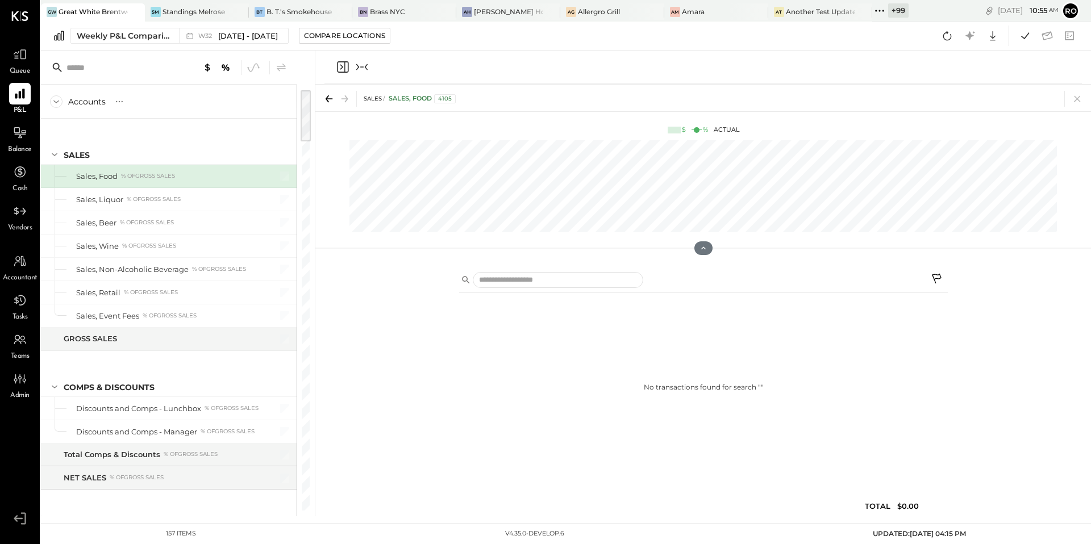
click at [346, 271] on div "No transactions found for search " " TOTAL $0.00" at bounding box center [703, 390] width 776 height 252
click at [316, 222] on div at bounding box center [703, 194] width 776 height 119
click at [315, 222] on div at bounding box center [703, 194] width 776 height 119
click at [314, 222] on div "Accounts S % GL Aug 4 - 10, 2025 $ % Jul 28 - Aug 3, 2025 $ % Jul 21 - 27, 2025…" at bounding box center [178, 284] width 274 height 466
click at [323, 291] on div "No transactions found for search " " TOTAL $0.00" at bounding box center [703, 390] width 776 height 252
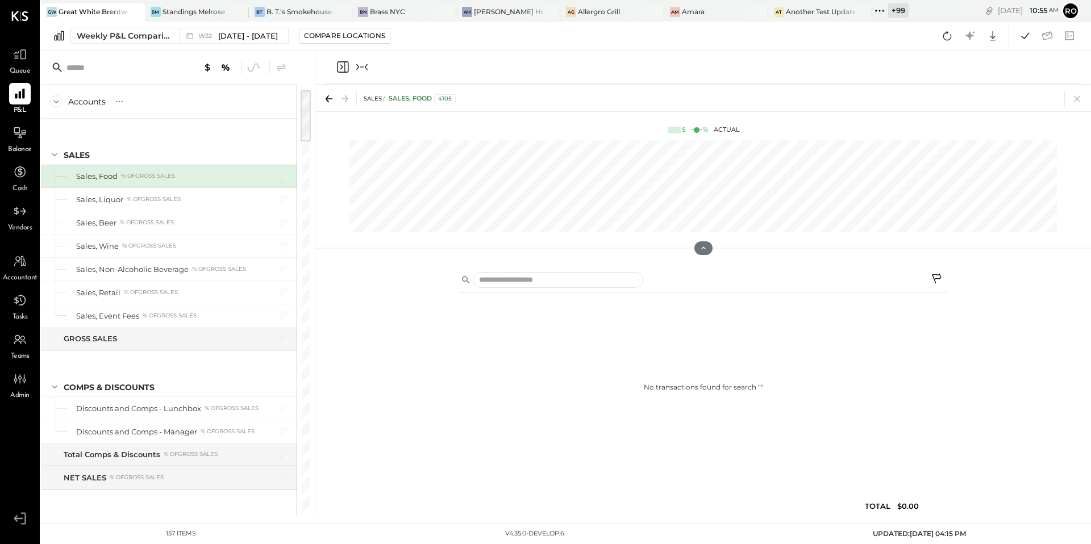
click at [361, 64] on icon "Collapse panel (e)" at bounding box center [362, 67] width 14 height 14
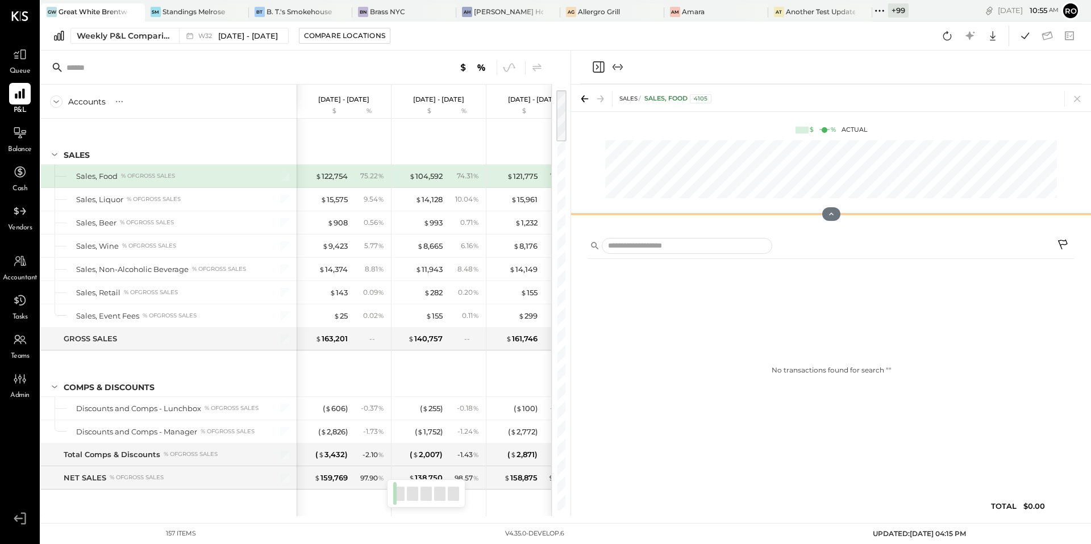
drag, startPoint x: 835, startPoint y: 251, endPoint x: 854, endPoint y: 110, distance: 142.2
click at [854, 110] on div "SALES Sales, Food 4105 $ % Actual" at bounding box center [831, 157] width 520 height 145
click at [832, 215] on icon at bounding box center [831, 214] width 10 height 10
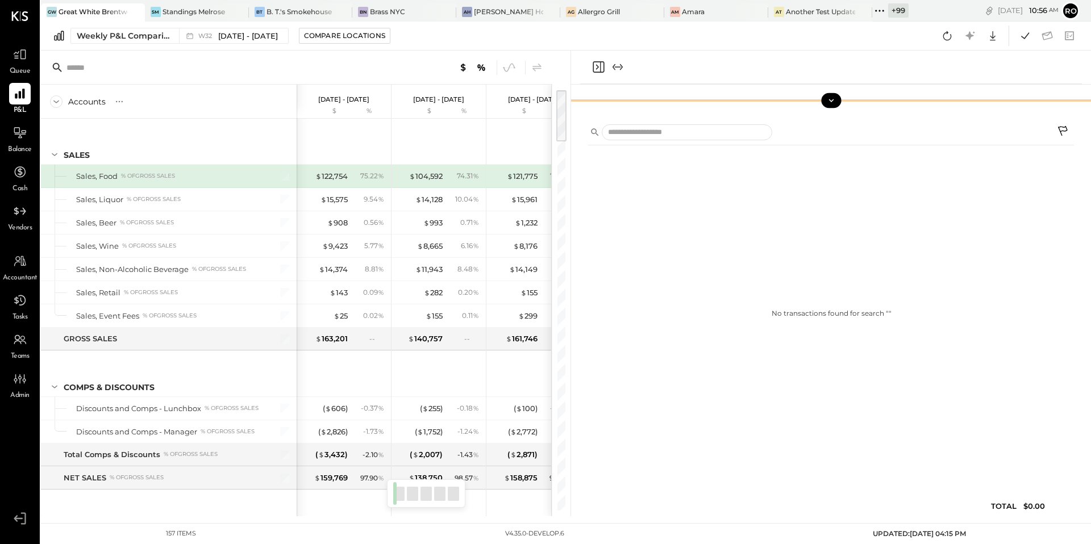
click at [833, 101] on icon at bounding box center [831, 100] width 10 height 10
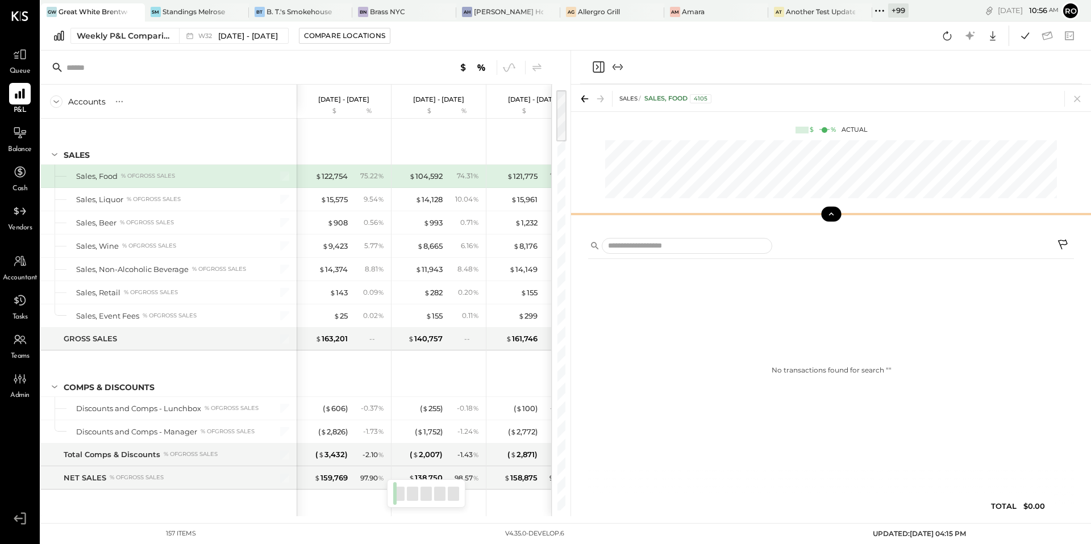
drag, startPoint x: 831, startPoint y: 213, endPoint x: 831, endPoint y: 22, distance: 191.5
click at [831, 22] on div "GW Great White Brentwood SM Standings Melrose BT B. T.'s Smokehouse BN Brass NY…" at bounding box center [566, 258] width 1050 height 517
drag, startPoint x: 833, startPoint y: 216, endPoint x: 834, endPoint y: 137, distance: 79.0
click at [833, 136] on div "SALES Sales, Food 4105 $ % Actual" at bounding box center [831, 157] width 520 height 145
click at [633, 315] on div "No transactions found for search " "" at bounding box center [831, 370] width 486 height 213
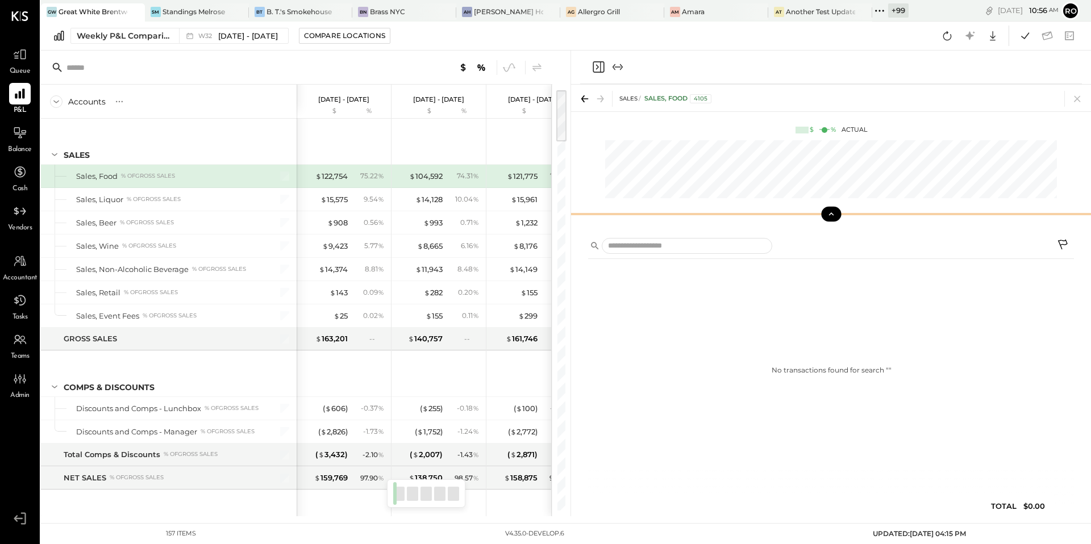
click at [831, 215] on icon at bounding box center [831, 214] width 10 height 10
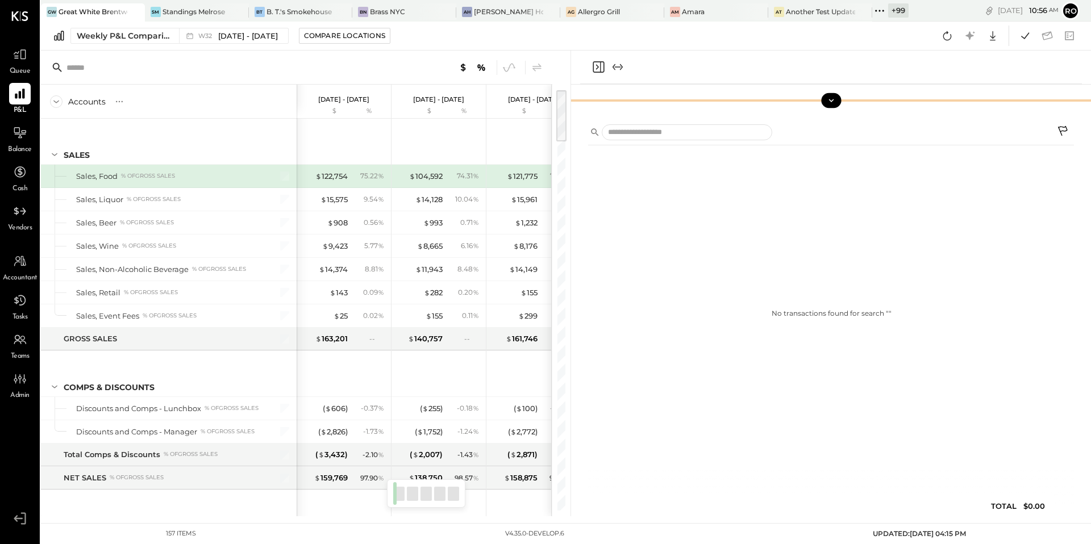
click at [834, 98] on icon at bounding box center [831, 100] width 10 height 10
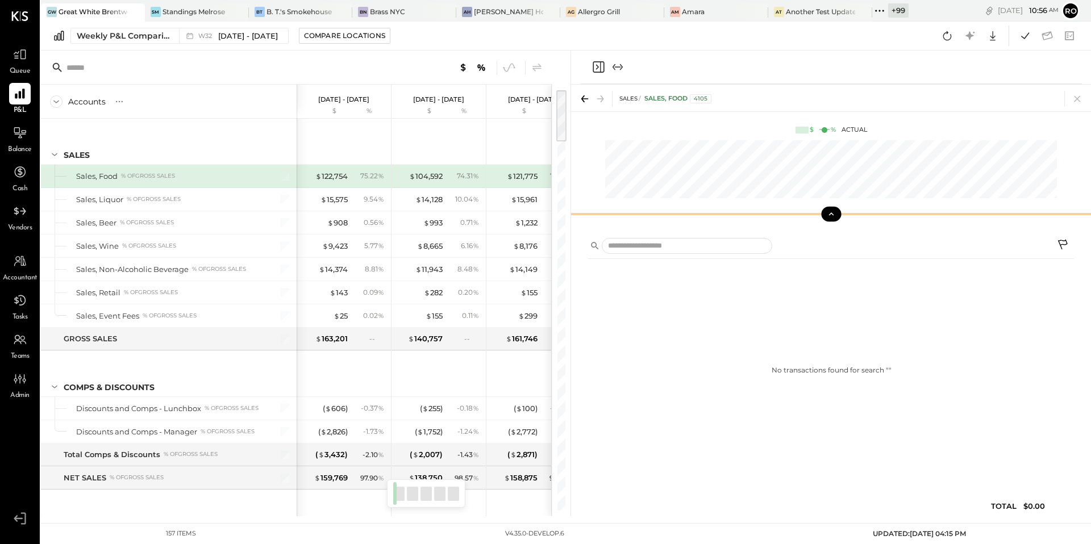
click at [833, 217] on icon at bounding box center [831, 214] width 10 height 10
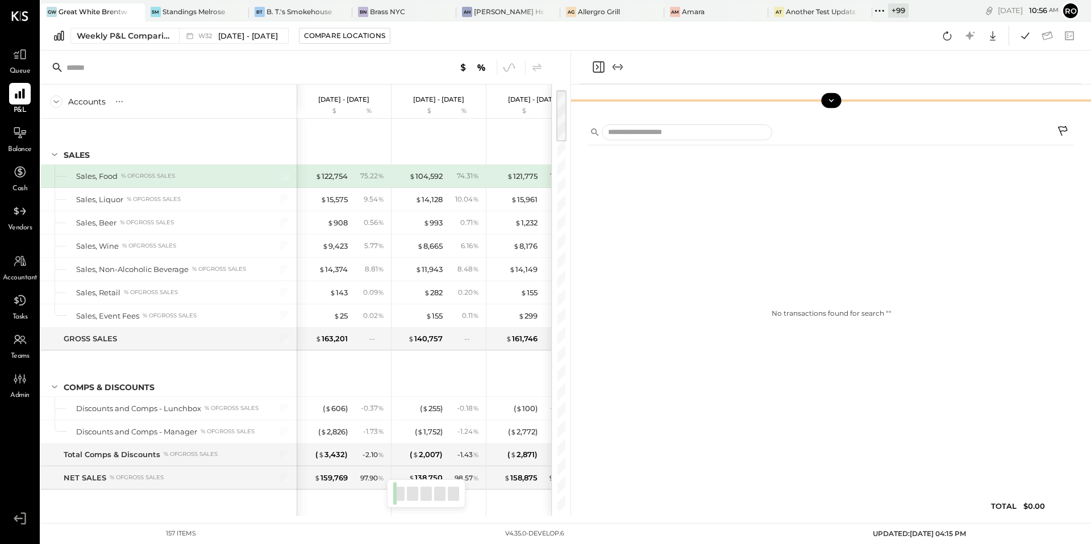
click at [829, 98] on icon at bounding box center [831, 100] width 10 height 10
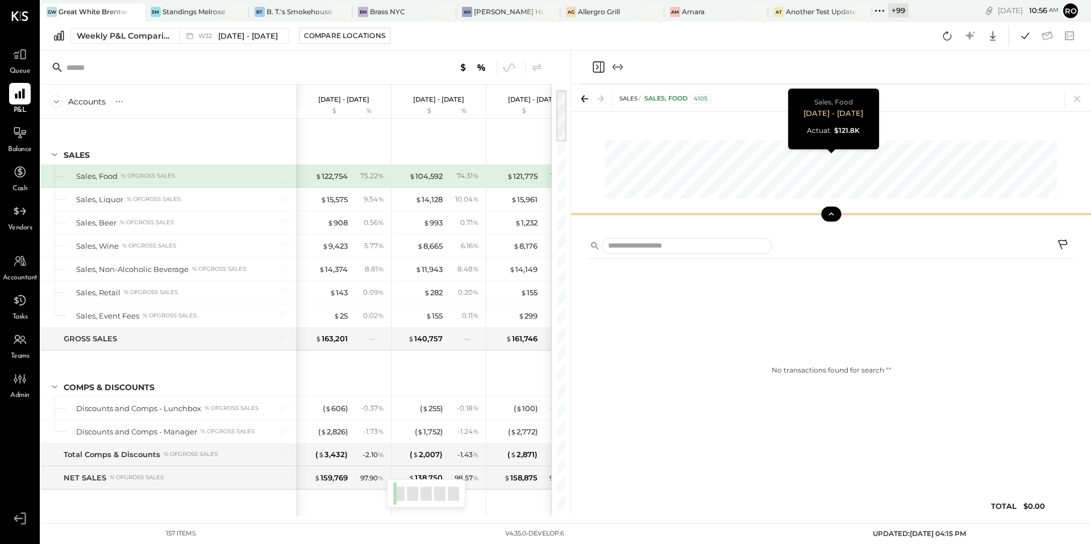
click at [816, 159] on div "SALES Sales, Food 4105 $ % Actual Sales, Food Jul 21 - 27, 2025 Actual : $121.8K" at bounding box center [831, 157] width 520 height 145
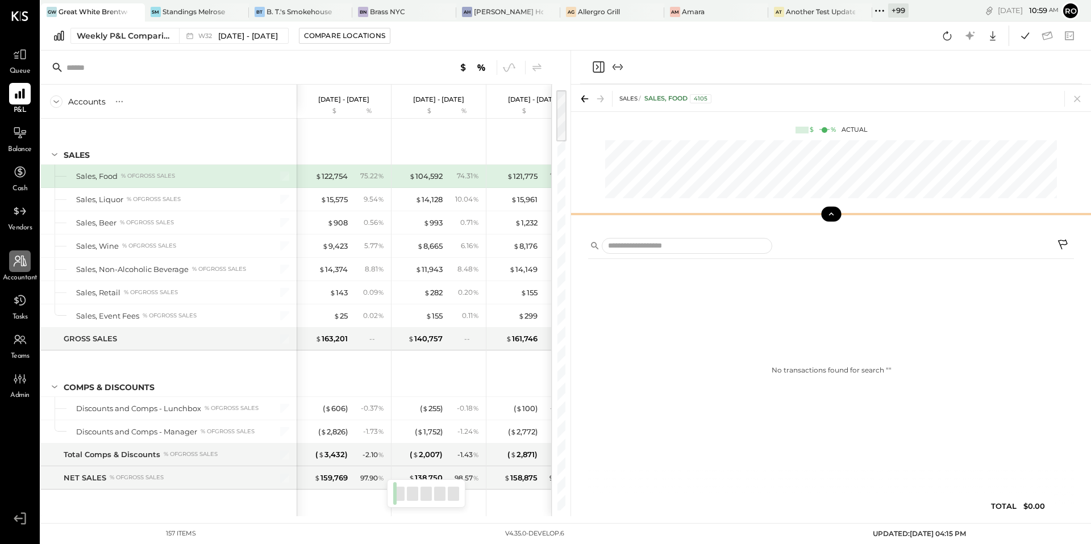
click at [9, 269] on div at bounding box center [20, 262] width 22 height 22
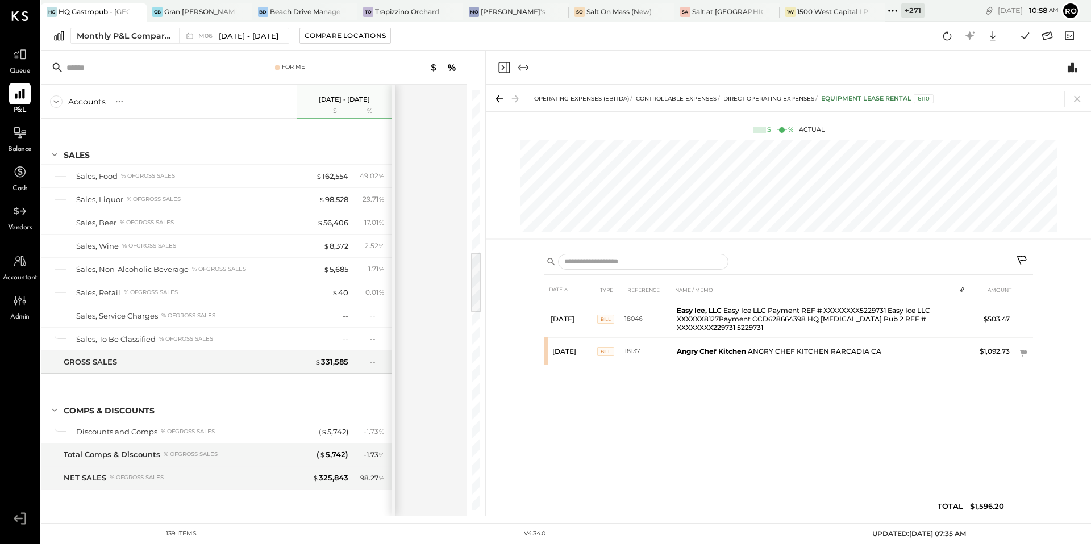
scroll to position [1080, 0]
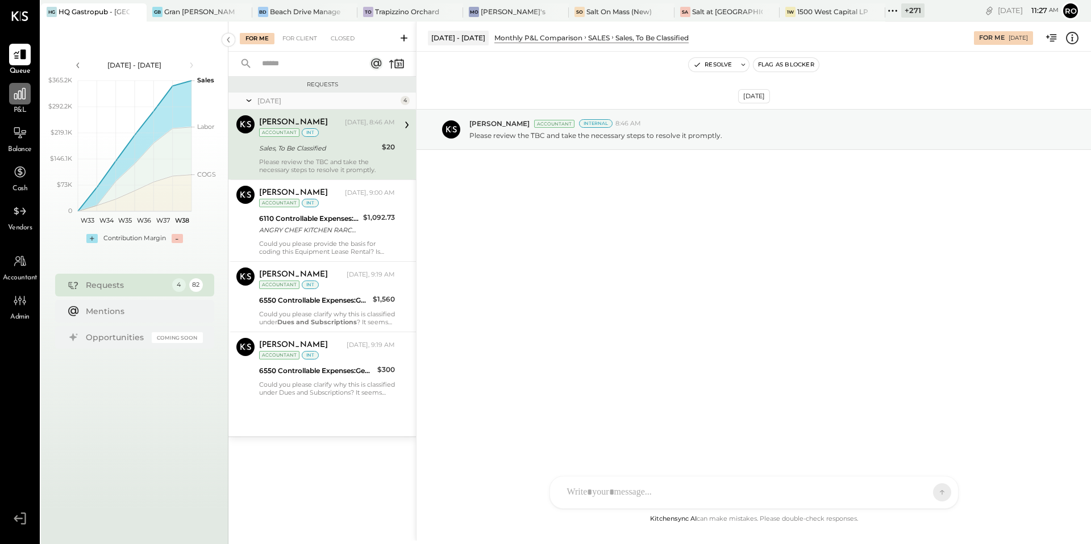
click at [22, 99] on icon at bounding box center [20, 93] width 15 height 15
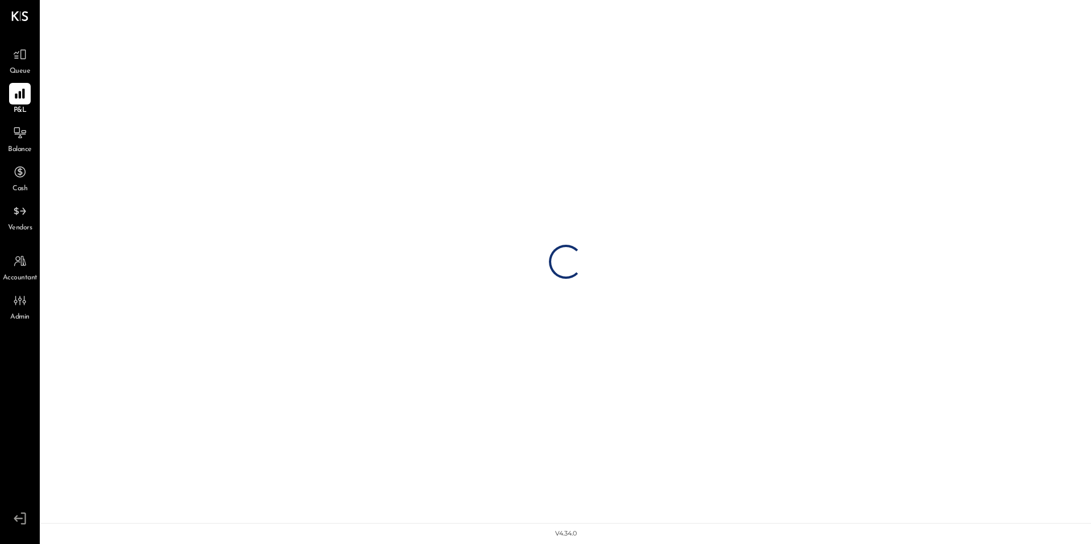
click at [22, 99] on icon at bounding box center [20, 94] width 14 height 14
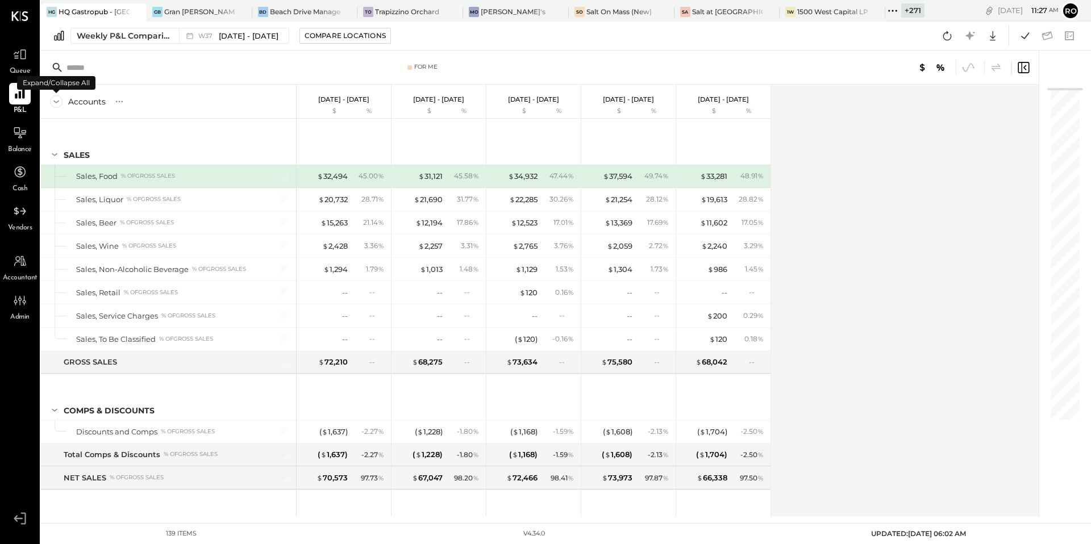
click at [55, 102] on icon at bounding box center [56, 102] width 6 height 3
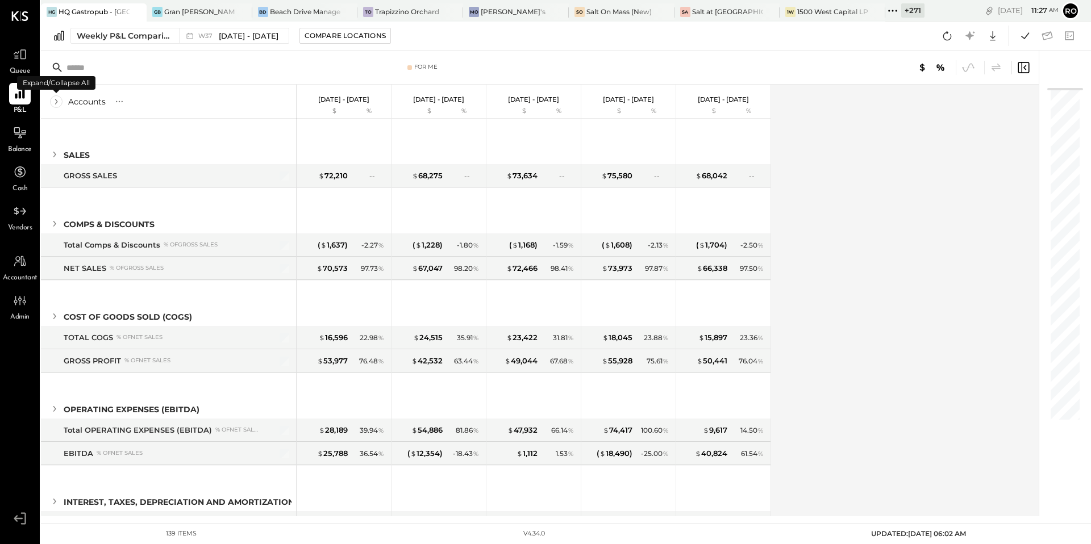
click at [55, 102] on icon at bounding box center [56, 101] width 13 height 13
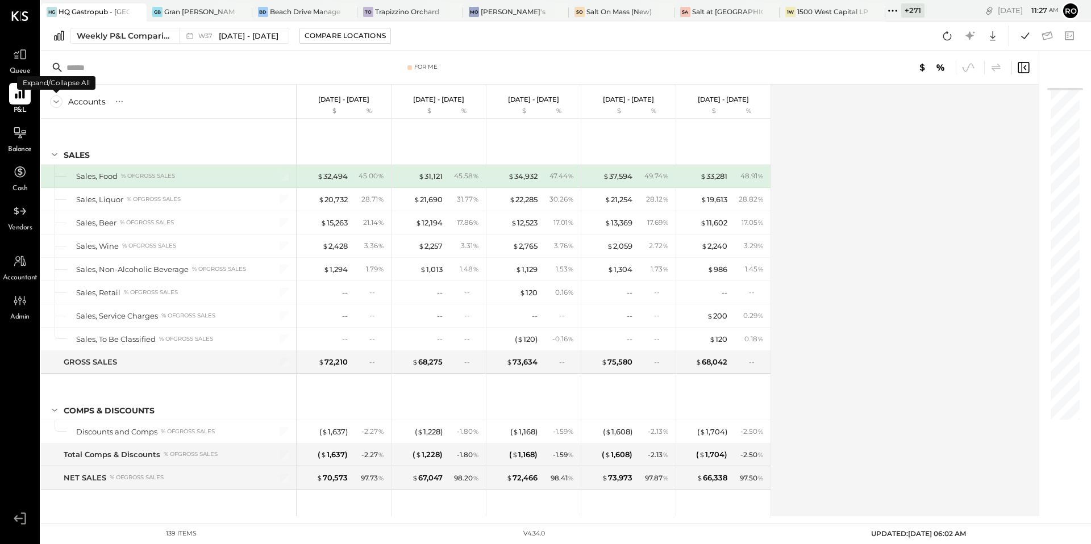
click at [55, 102] on icon at bounding box center [56, 102] width 6 height 3
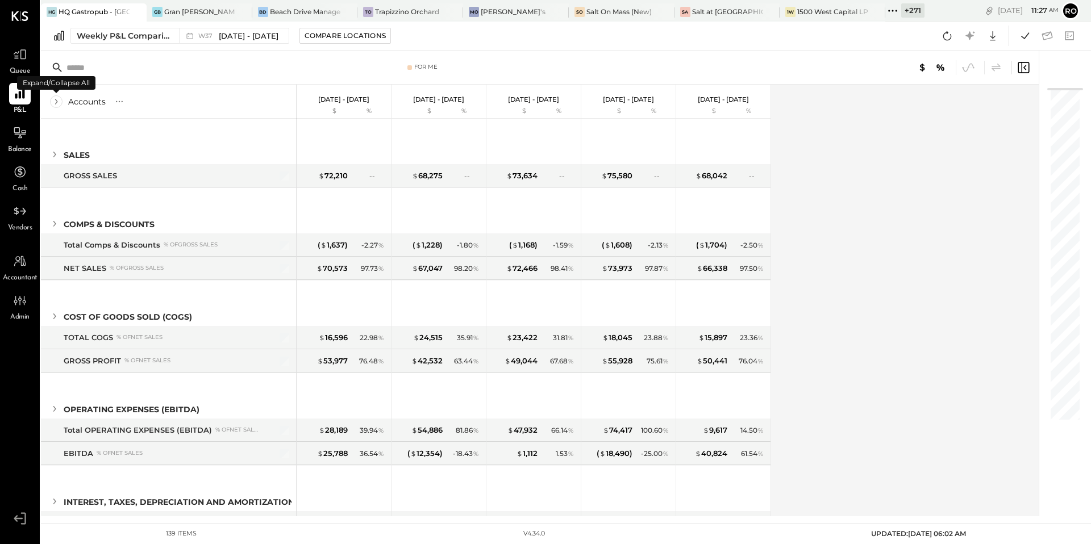
click at [55, 102] on icon at bounding box center [56, 101] width 13 height 13
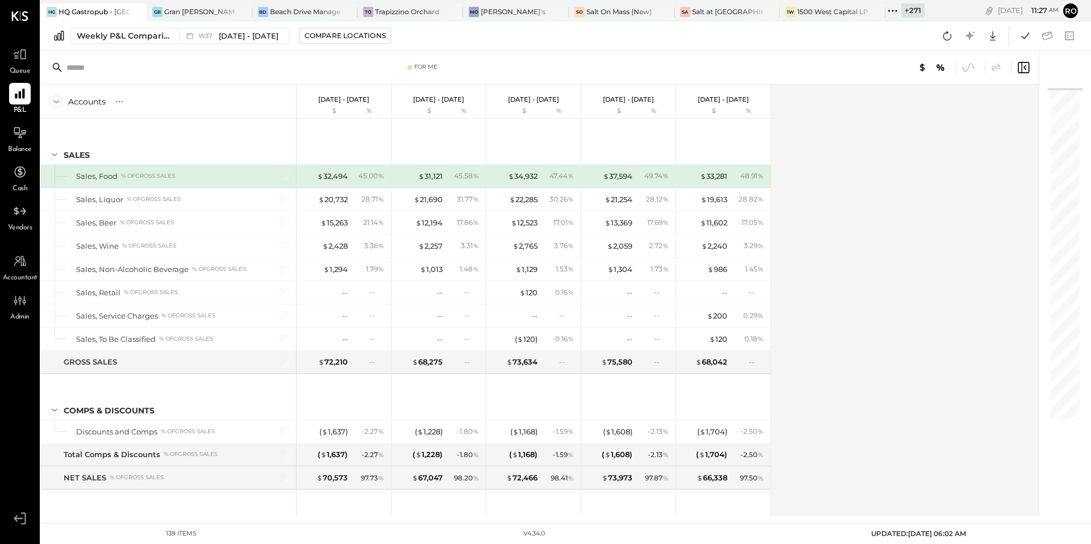
click at [1022, 71] on icon at bounding box center [1024, 68] width 14 height 14
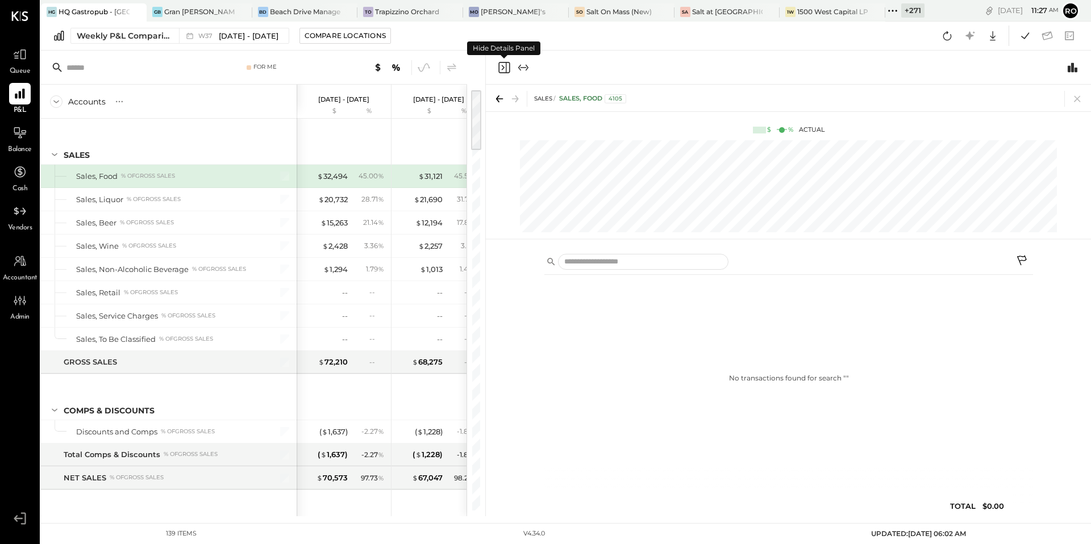
click at [503, 67] on icon "Close panel" at bounding box center [504, 68] width 14 height 14
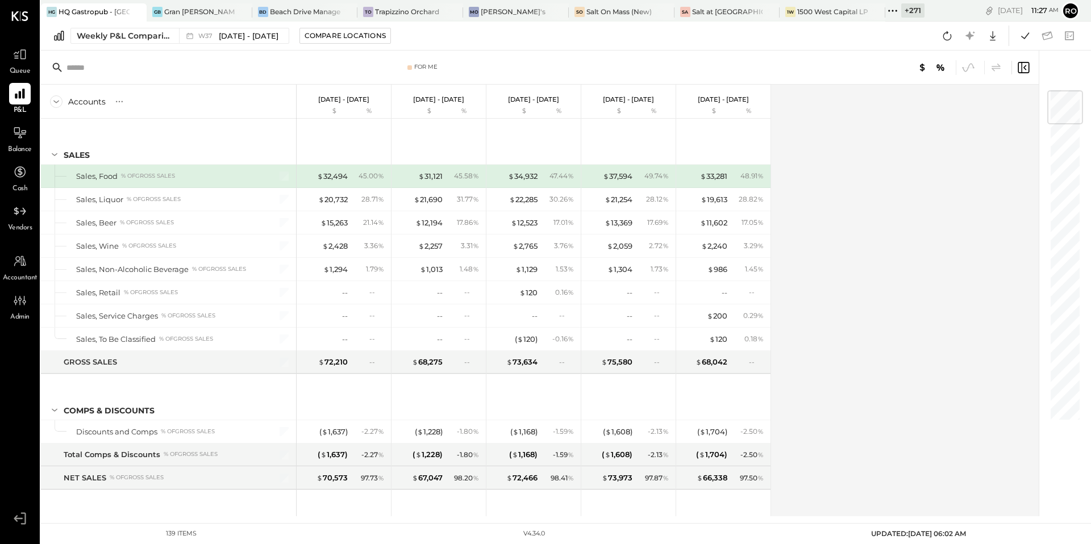
click at [1026, 70] on icon at bounding box center [1024, 68] width 14 height 14
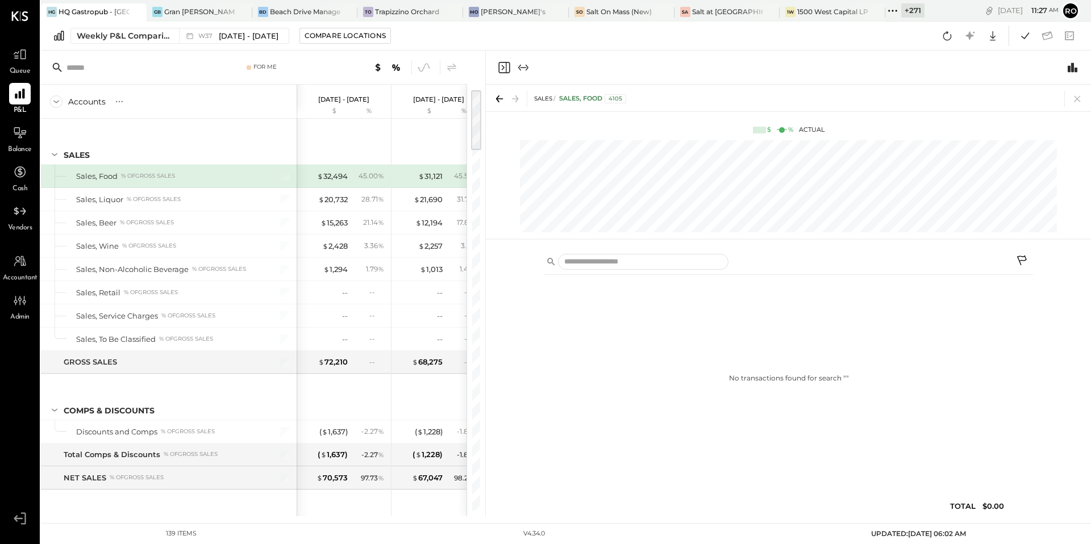
click at [525, 66] on icon "Expand panel (e)" at bounding box center [524, 68] width 14 height 14
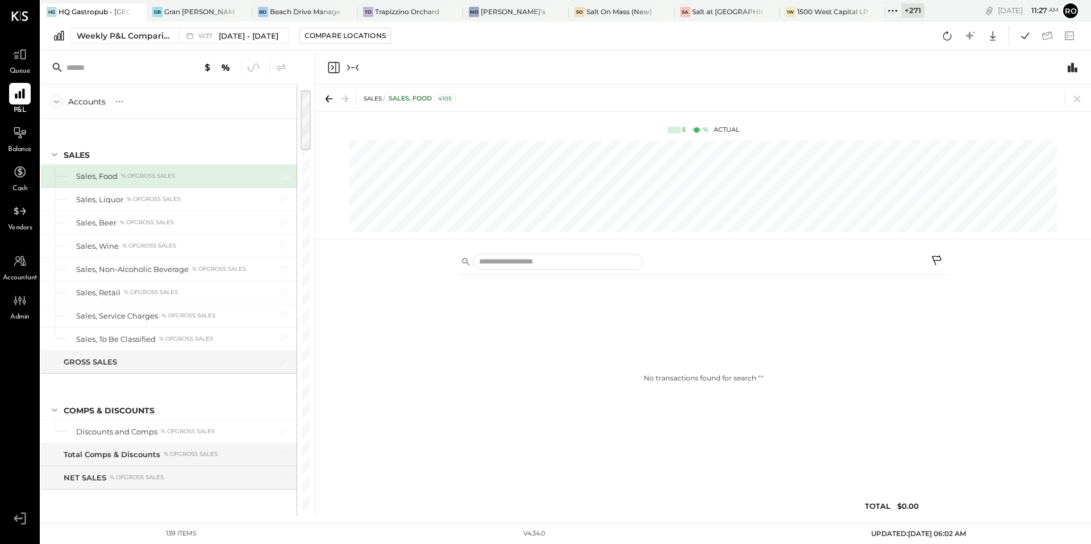
click at [354, 66] on icon "Collapse panel (e)" at bounding box center [353, 68] width 14 height 14
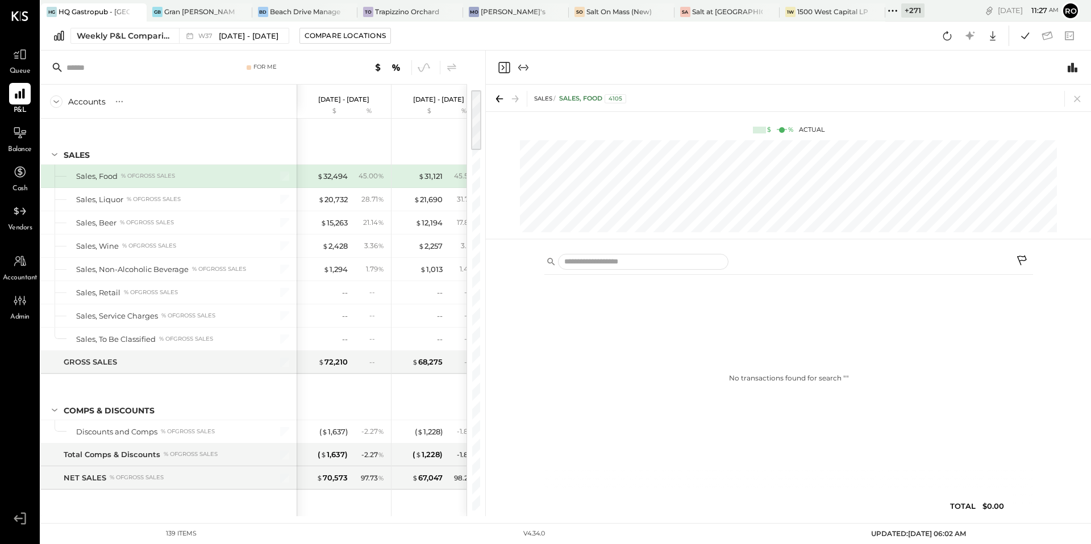
click at [522, 67] on icon "Expand panel (e)" at bounding box center [523, 67] width 6 height 1
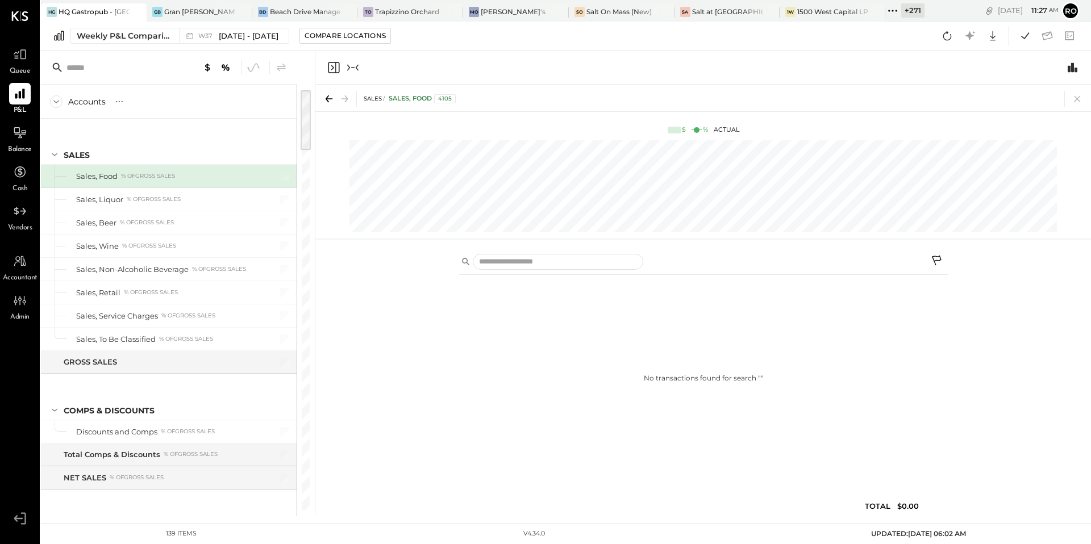
click at [351, 68] on icon "Collapse panel (e)" at bounding box center [353, 68] width 14 height 14
drag, startPoint x: 484, startPoint y: 244, endPoint x: 267, endPoint y: 253, distance: 217.3
drag, startPoint x: 313, startPoint y: 222, endPoint x: 450, endPoint y: 249, distance: 139.2
click at [450, 249] on div "Accounts S % GL Sep 8 - 14, 2025 $ % Sep 1 - 7, 2025 $ % Aug 25 - 31, 2025 $ % …" at bounding box center [566, 284] width 1050 height 466
drag, startPoint x: 321, startPoint y: 274, endPoint x: 423, endPoint y: 274, distance: 102.9
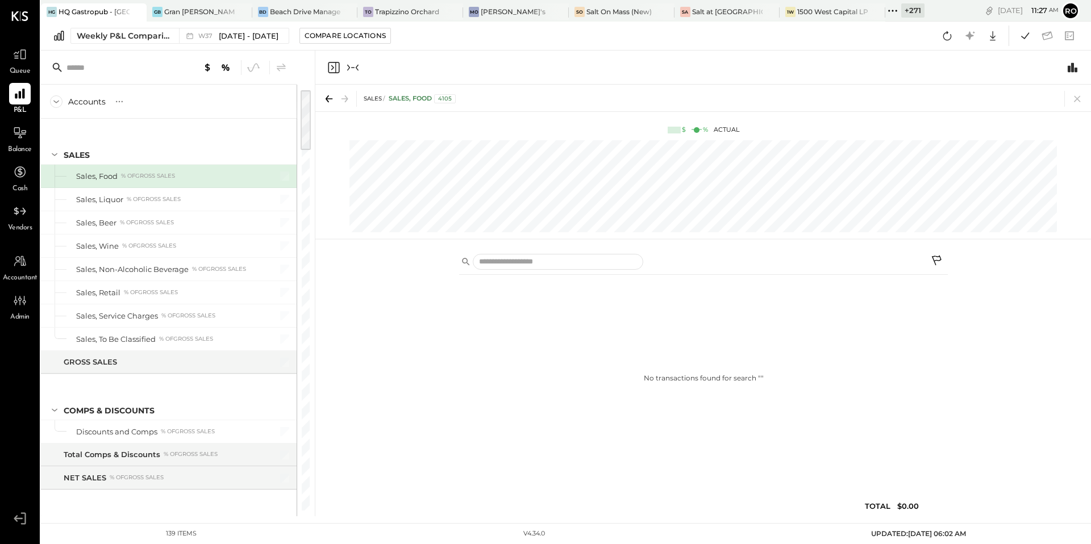
click at [421, 274] on div "No transactions found for search " " TOTAL $0.00" at bounding box center [703, 381] width 776 height 271
drag, startPoint x: 365, startPoint y: 276, endPoint x: 453, endPoint y: 276, distance: 87.5
click at [453, 276] on div "No transactions found for search " " TOTAL $0.00" at bounding box center [703, 381] width 776 height 271
click at [357, 69] on icon "Collapse panel (e)" at bounding box center [357, 67] width 3 height 6
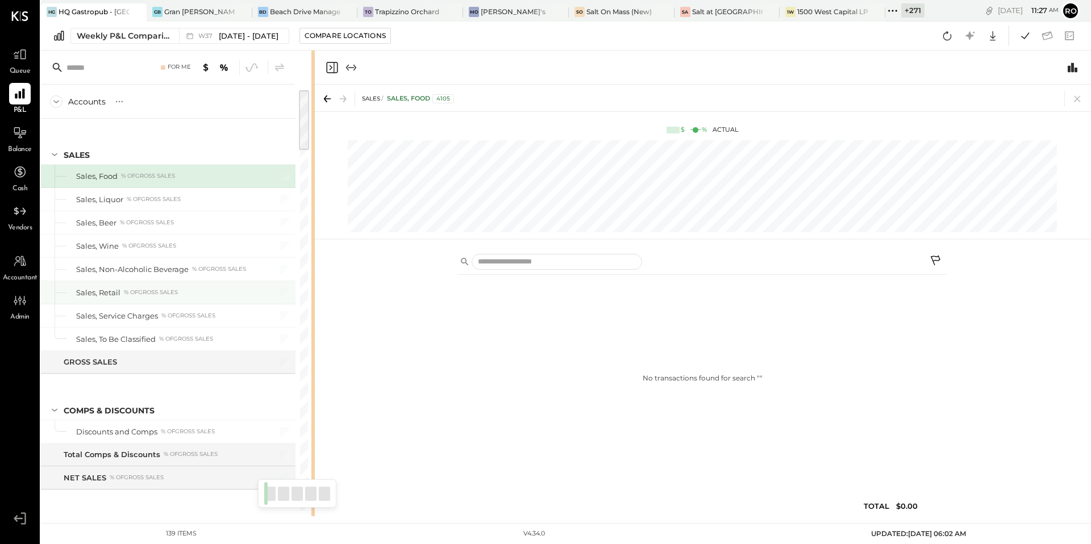
drag, startPoint x: 484, startPoint y: 278, endPoint x: 255, endPoint y: 277, distance: 229.0
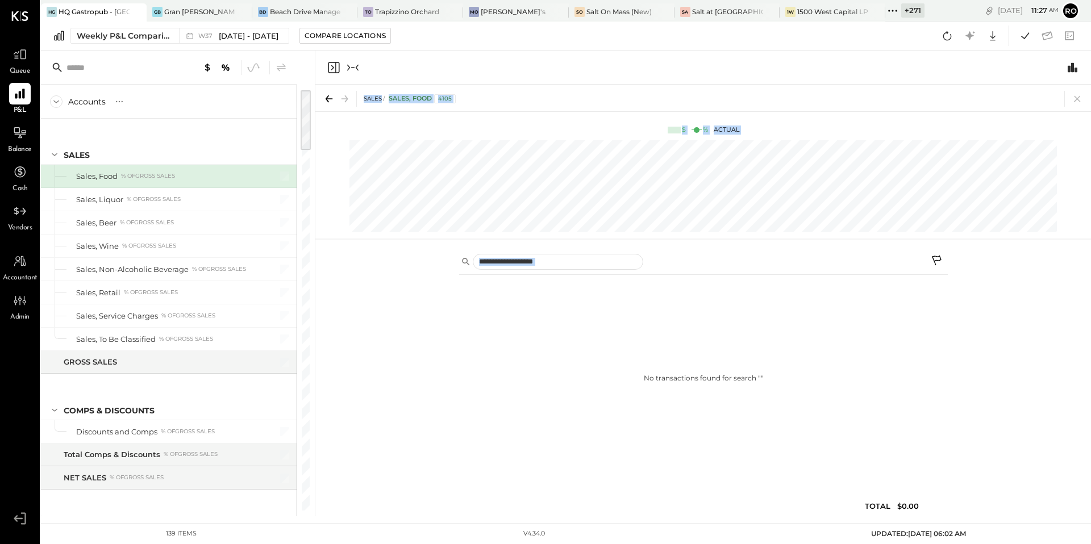
drag, startPoint x: 315, startPoint y: 290, endPoint x: 402, endPoint y: 309, distance: 88.8
click at [402, 309] on div "Accounts S % GL Sep 8 - 14, 2025 $ % Sep 1 - 7, 2025 $ % Aug 25 - 31, 2025 $ % …" at bounding box center [566, 284] width 1050 height 466
click at [382, 315] on div "No transactions found for search " " TOTAL $0.00" at bounding box center [703, 381] width 776 height 271
click at [322, 299] on div "No transactions found for search " " TOTAL $0.00" at bounding box center [703, 381] width 776 height 271
click at [336, 67] on icon "Close panel" at bounding box center [334, 68] width 14 height 14
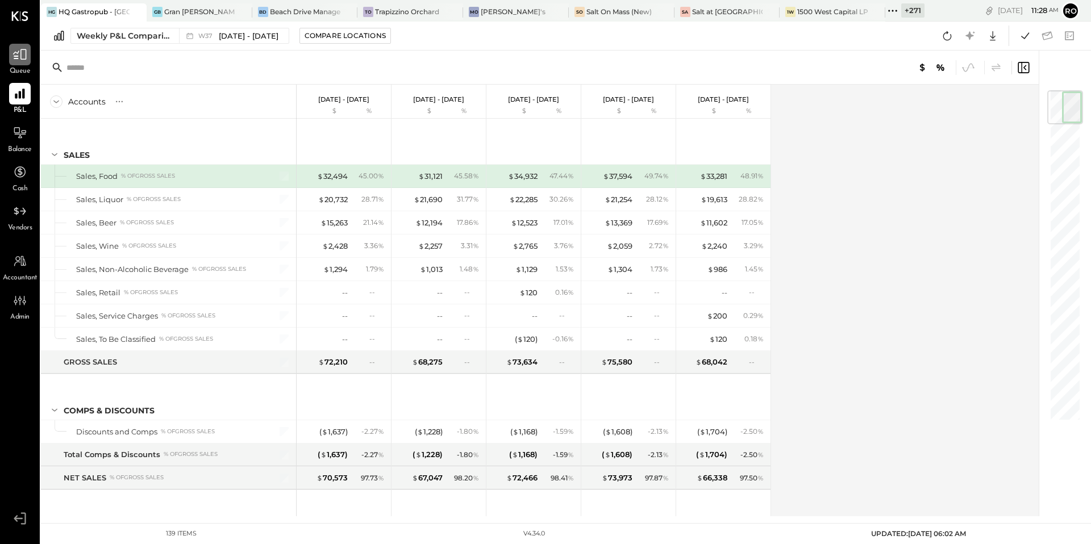
click at [23, 62] on div at bounding box center [20, 55] width 22 height 22
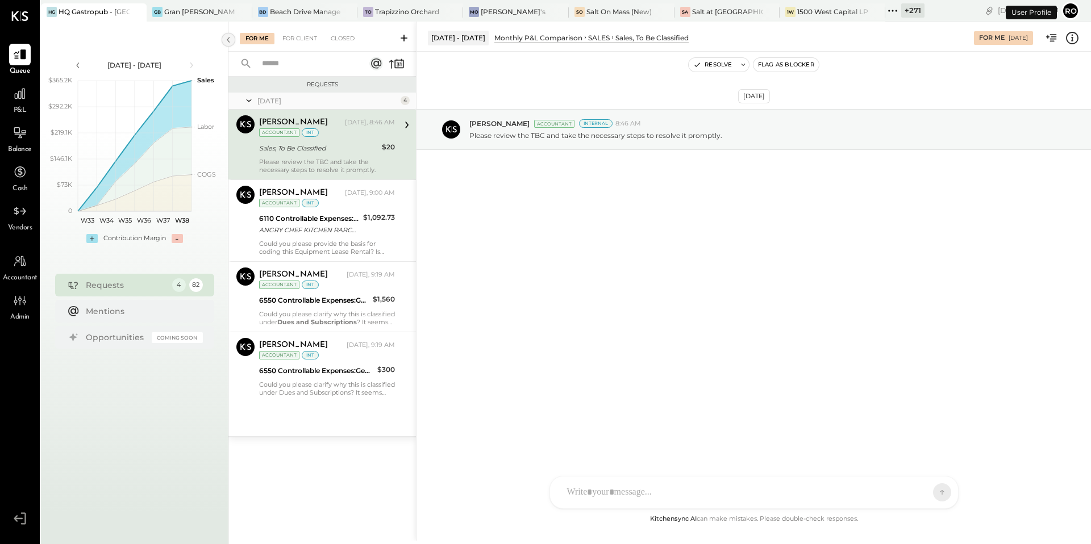
click at [226, 39] on icon at bounding box center [228, 40] width 13 height 20
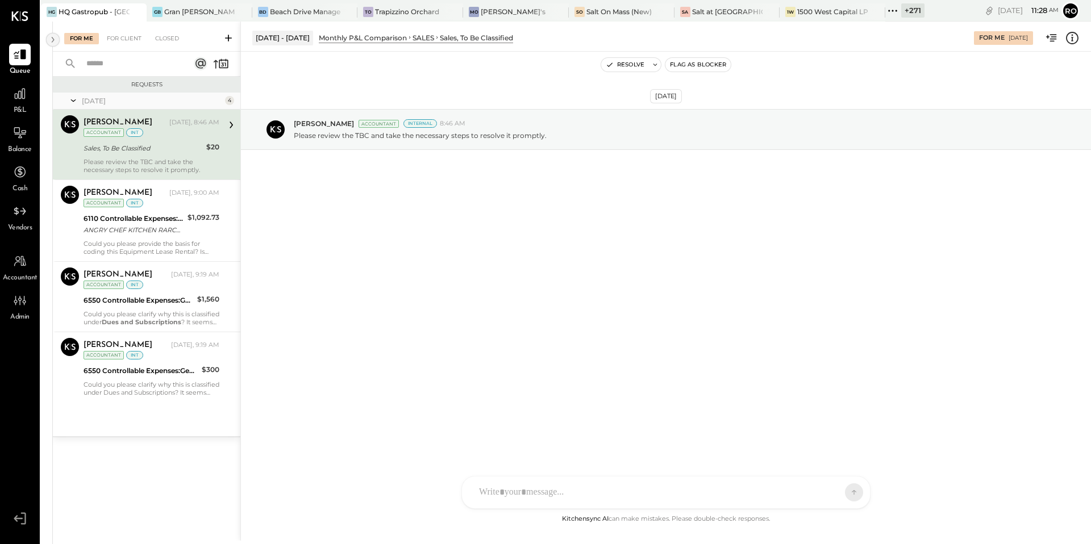
click at [52, 39] on icon at bounding box center [53, 40] width 13 height 20
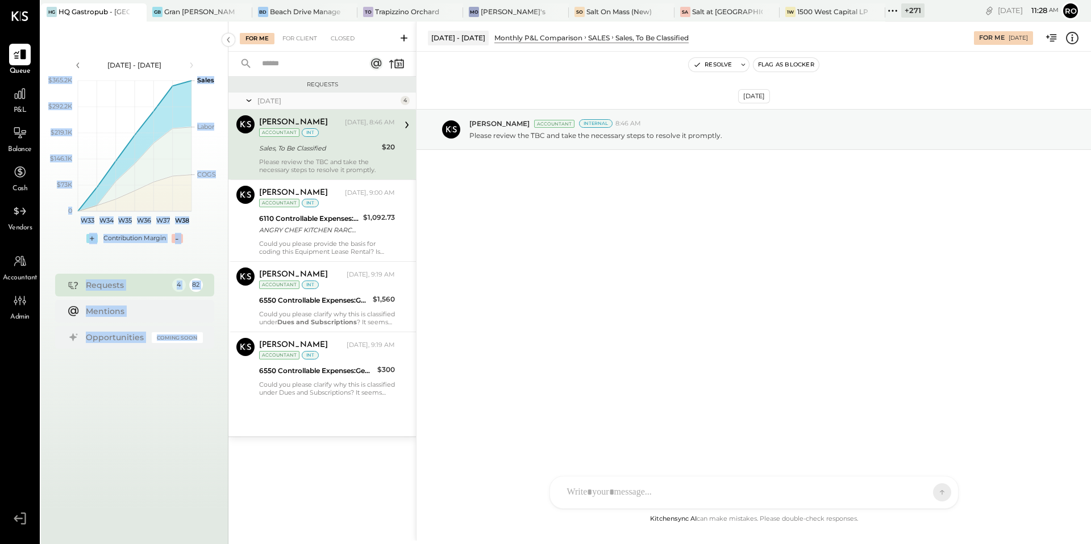
drag, startPoint x: 226, startPoint y: 40, endPoint x: 211, endPoint y: 46, distance: 16.6
click at [211, 46] on div "Aug 11 - Sep 21, 2025 polygon, polyline { transition: fill-opacity 0.1s, stroke…" at bounding box center [566, 294] width 1050 height 544
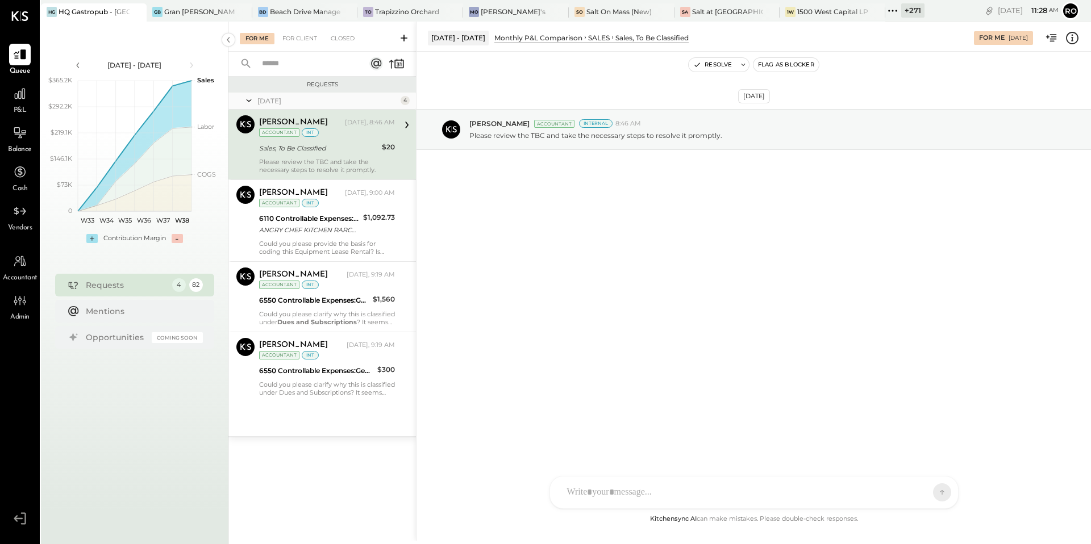
drag, startPoint x: 228, startPoint y: 40, endPoint x: 240, endPoint y: 41, distance: 12.0
click at [243, 40] on div "For Me For Client Closed Requests Today 4 Ajay Prajapati Accountant Ajay Prajap…" at bounding box center [659, 294] width 863 height 544
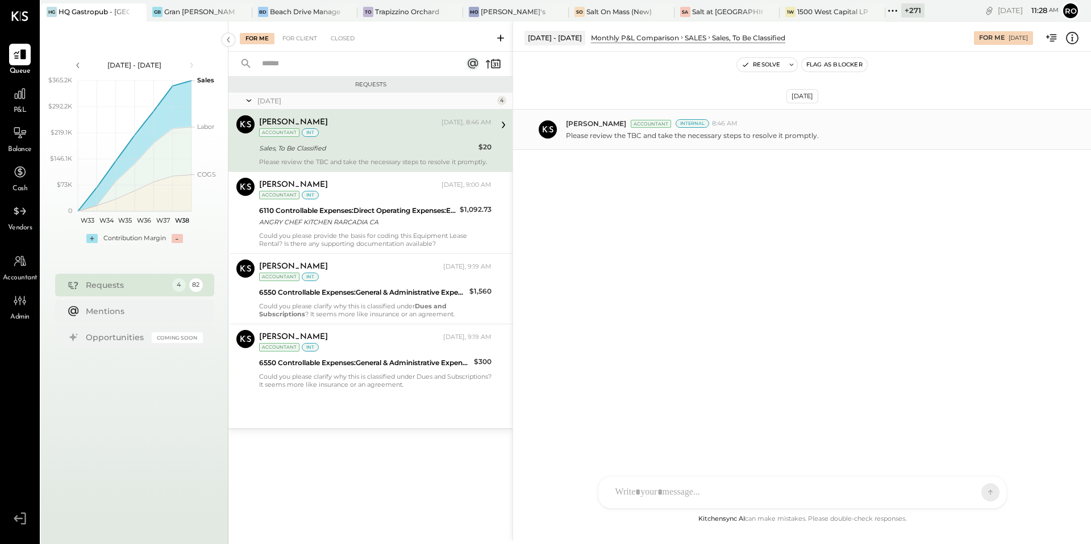
drag, startPoint x: 416, startPoint y: 99, endPoint x: 576, endPoint y: 115, distance: 160.4
click at [576, 115] on div "For Me For Client Closed Requests Today 4 Ajay Prajapati Accountant Ajay Prajap…" at bounding box center [659, 281] width 863 height 519
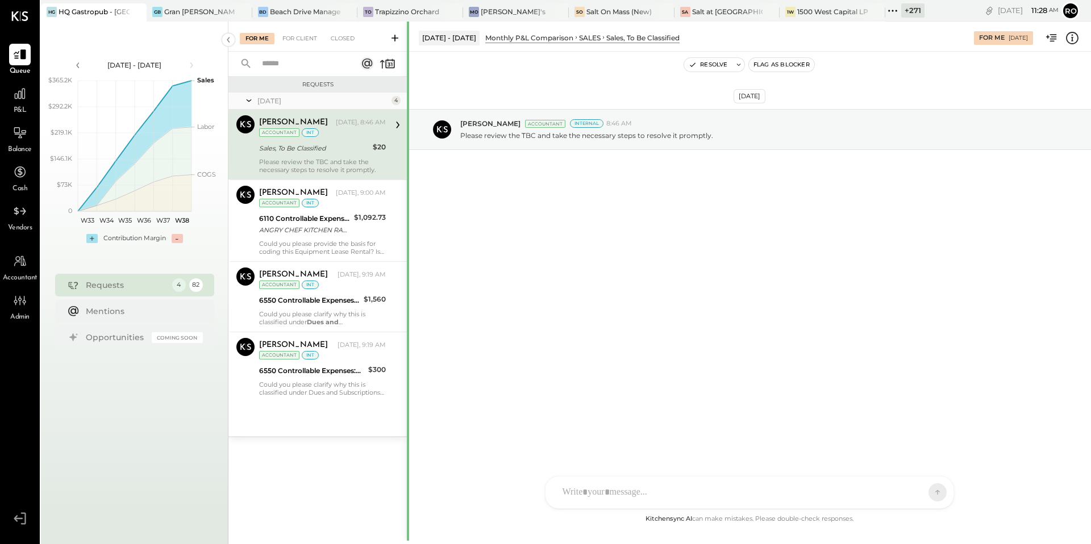
drag, startPoint x: 512, startPoint y: 115, endPoint x: 406, endPoint y: 126, distance: 106.3
click at [407, 126] on div at bounding box center [408, 541] width 2 height 1039
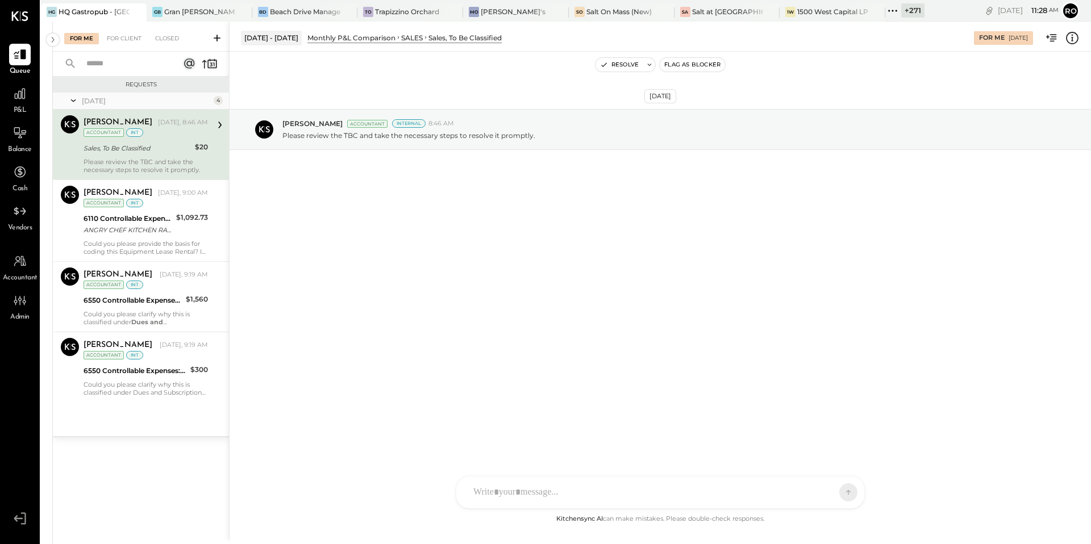
drag, startPoint x: 407, startPoint y: 79, endPoint x: 289, endPoint y: 91, distance: 118.8
click at [289, 91] on div "For Me For Client Closed Requests Today 4 Ajay Prajapati Accountant Ajay Prajap…" at bounding box center [572, 281] width 1038 height 519
click at [55, 39] on icon at bounding box center [53, 40] width 13 height 20
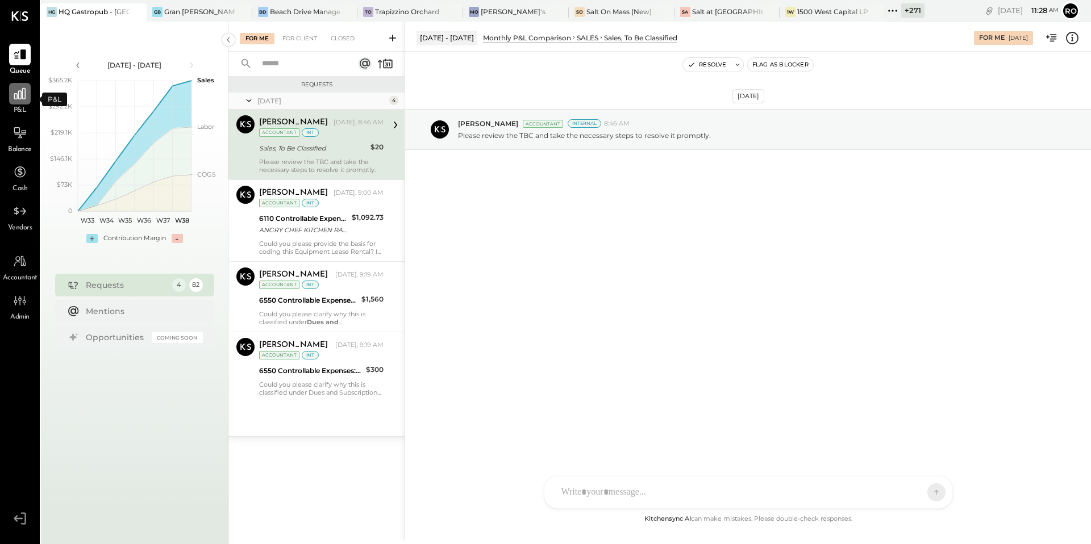
click at [20, 98] on icon at bounding box center [19, 93] width 11 height 11
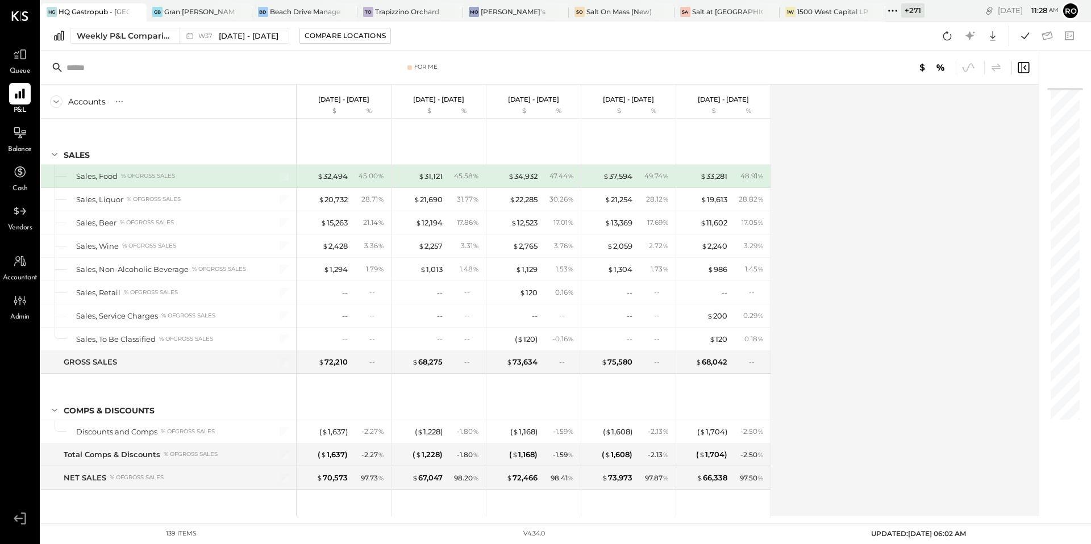
click at [1026, 66] on icon at bounding box center [1024, 68] width 14 height 14
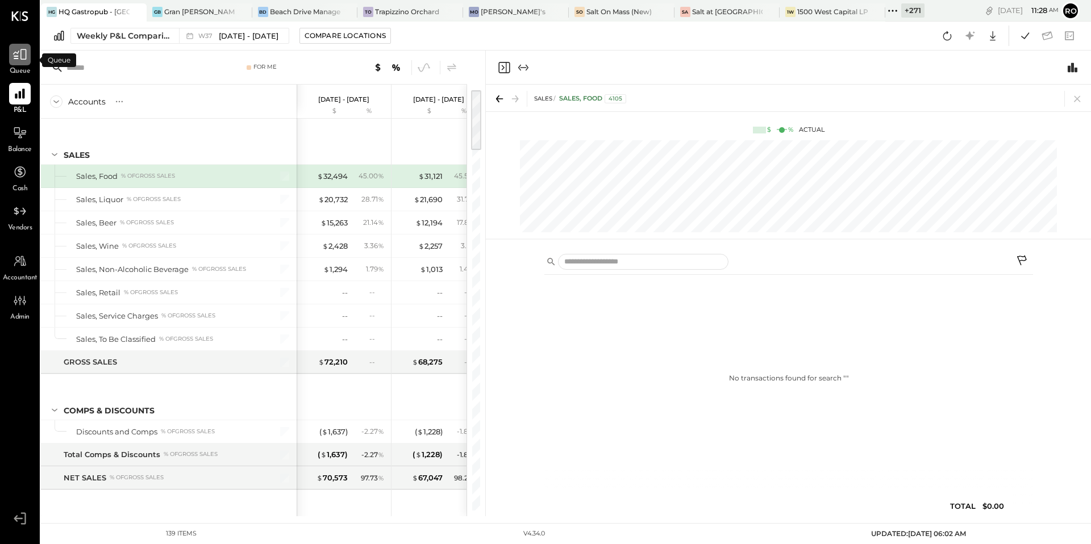
click at [23, 57] on icon at bounding box center [20, 54] width 15 height 15
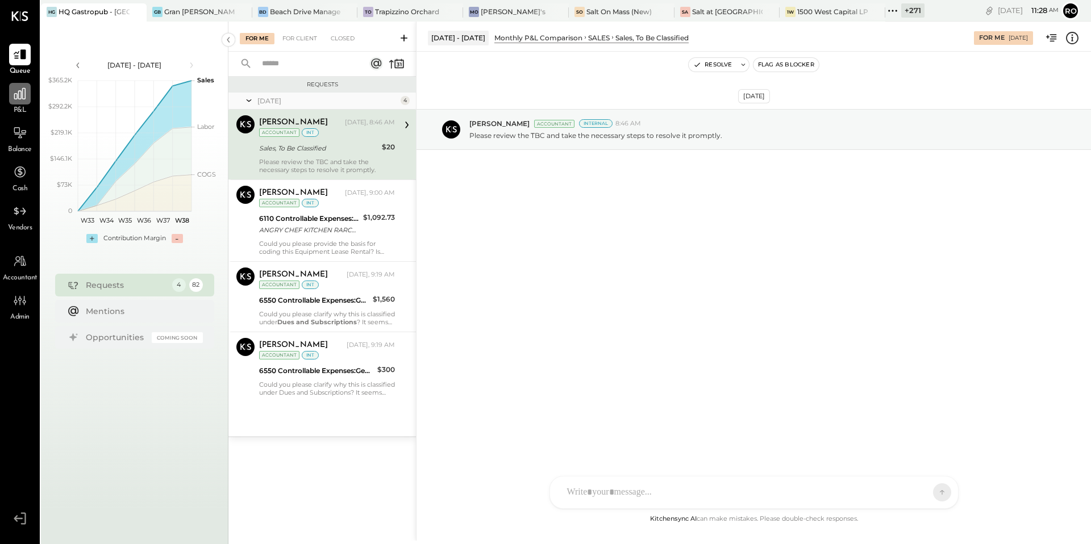
click at [23, 94] on icon at bounding box center [20, 93] width 15 height 15
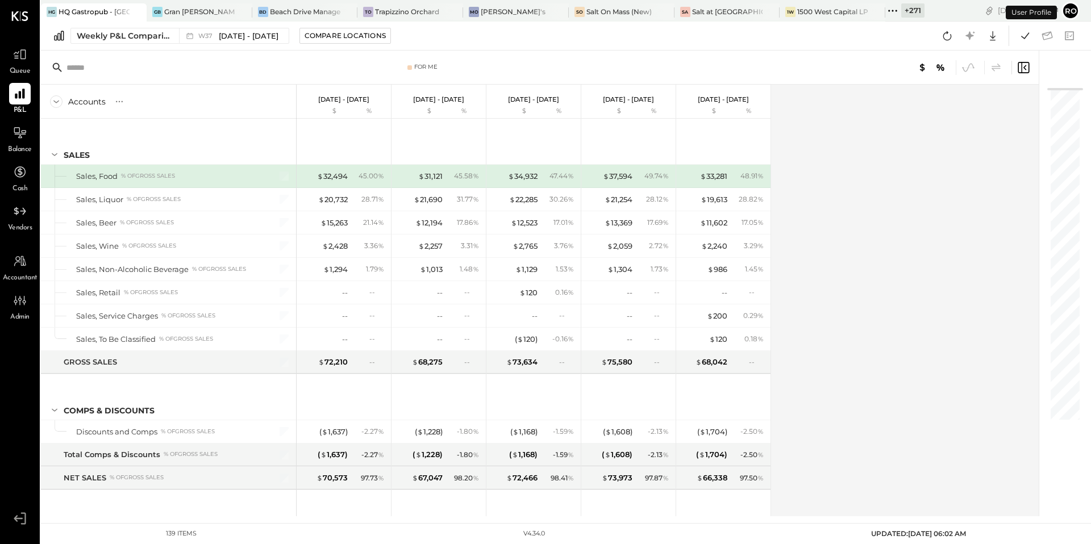
click at [1028, 65] on icon at bounding box center [1024, 68] width 14 height 14
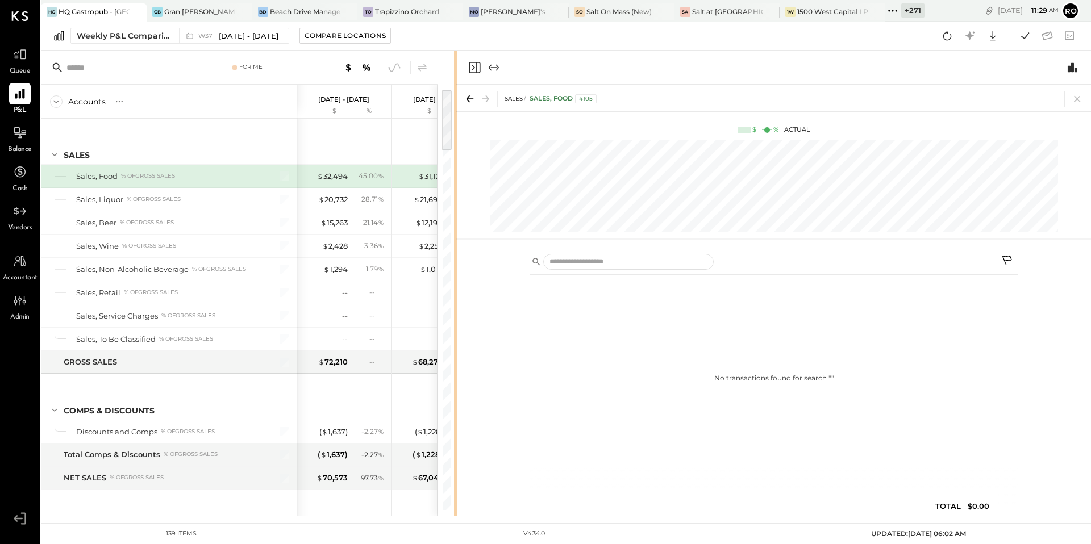
drag, startPoint x: 484, startPoint y: 66, endPoint x: 455, endPoint y: 89, distance: 37.3
click at [455, 89] on div "For Me Accounts S % GL Sep 8 - 14, 2025 $ % Sep 1 - 7, 2025 $ % Aug 25 - 31, 20…" at bounding box center [566, 284] width 1050 height 466
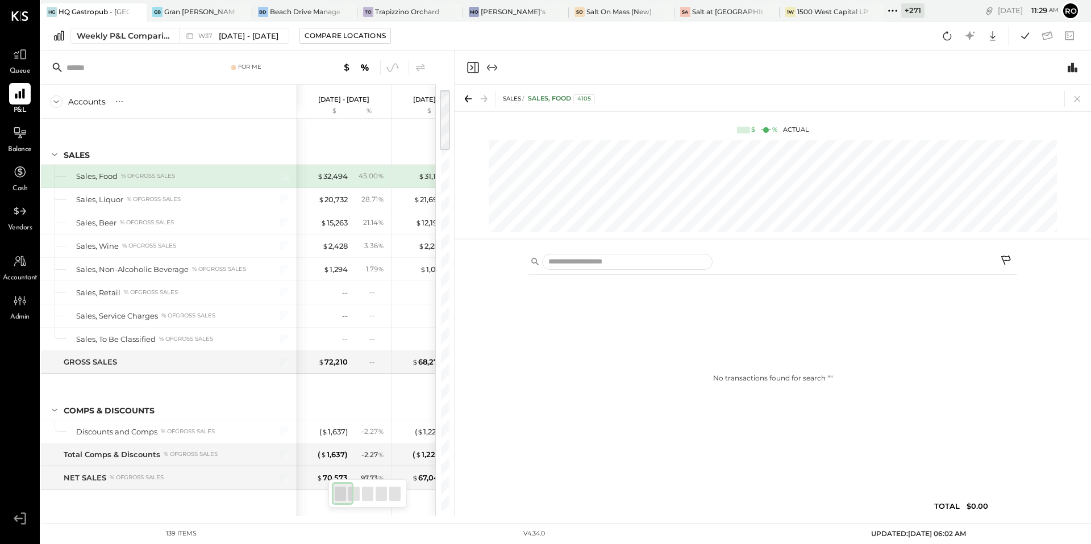
click at [456, 74] on div at bounding box center [773, 68] width 637 height 34
drag, startPoint x: 451, startPoint y: 75, endPoint x: 471, endPoint y: 75, distance: 19.3
click at [471, 75] on div "For Me Accounts S % GL Sep 8 - 14, 2025 $ % Sep 1 - 7, 2025 $ % Aug 25 - 31, 20…" at bounding box center [566, 284] width 1050 height 466
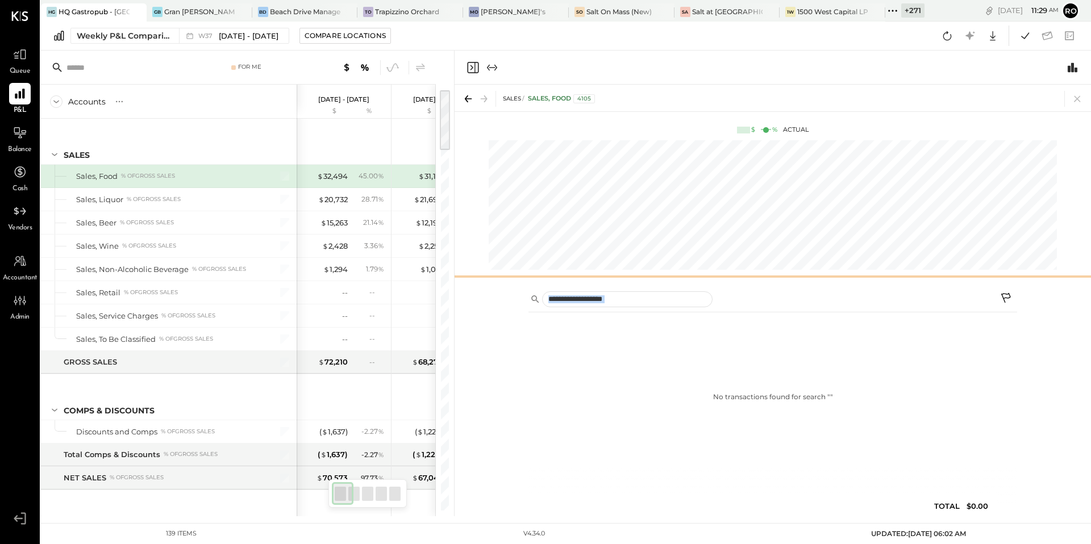
drag, startPoint x: 748, startPoint y: 241, endPoint x: 748, endPoint y: 297, distance: 56.3
click at [748, 298] on div "SALES Sales, Food 4105 $ % Actual No transactions found for search " " TOTAL $0…" at bounding box center [773, 301] width 637 height 432
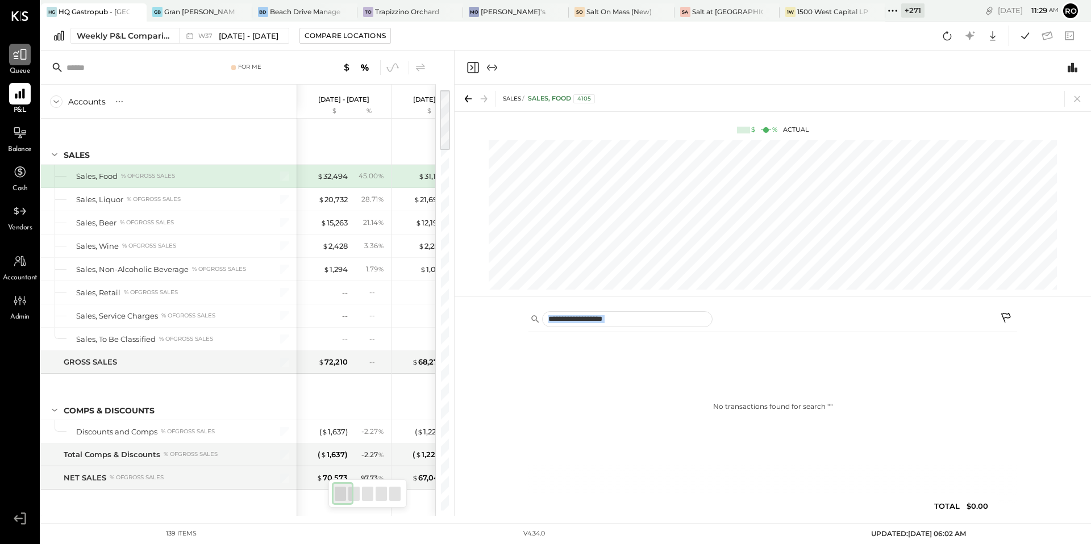
click at [24, 56] on icon at bounding box center [20, 54] width 15 height 15
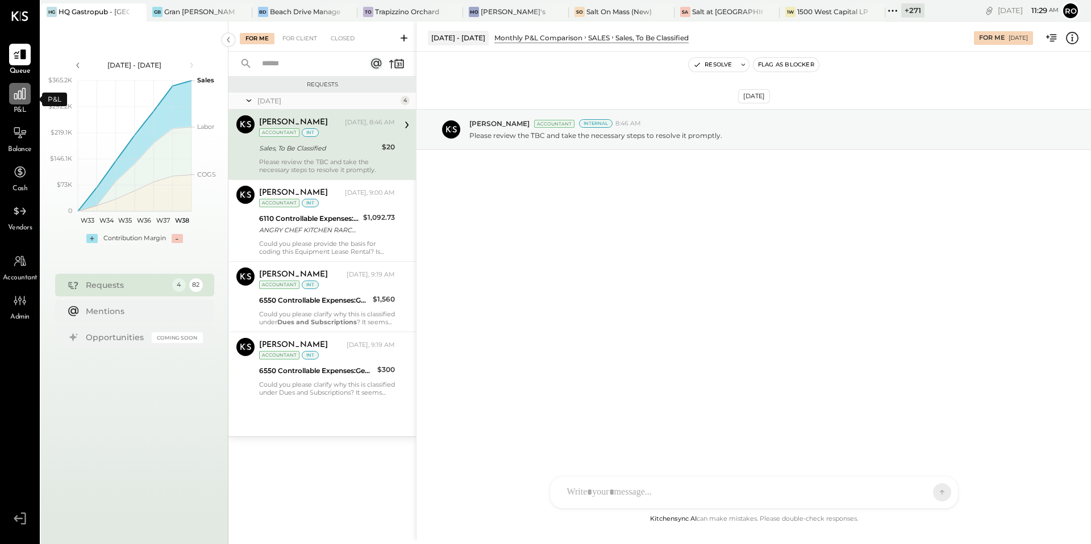
click at [23, 97] on icon at bounding box center [20, 93] width 15 height 15
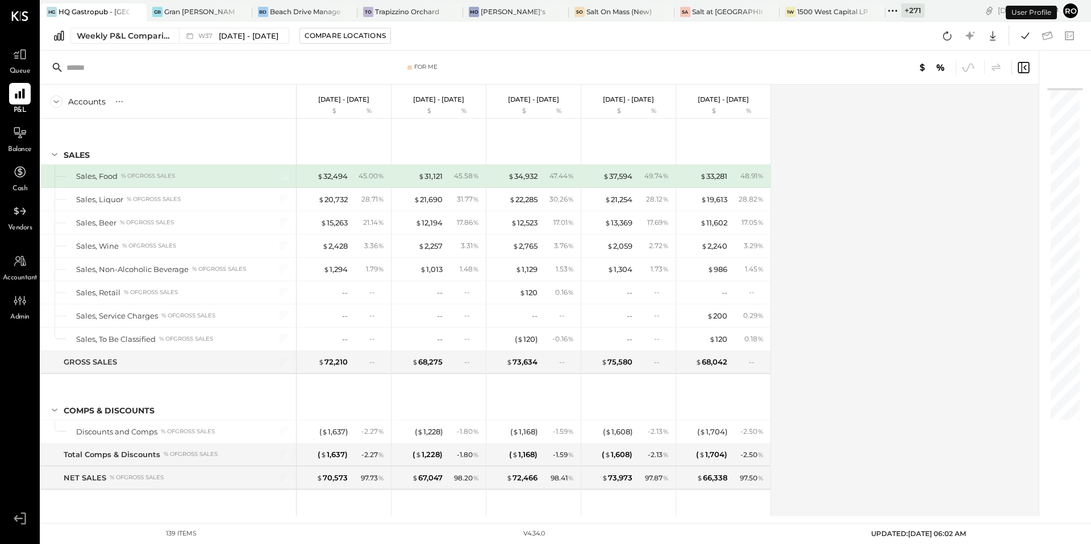
click at [1024, 67] on icon at bounding box center [1025, 67] width 3 height 5
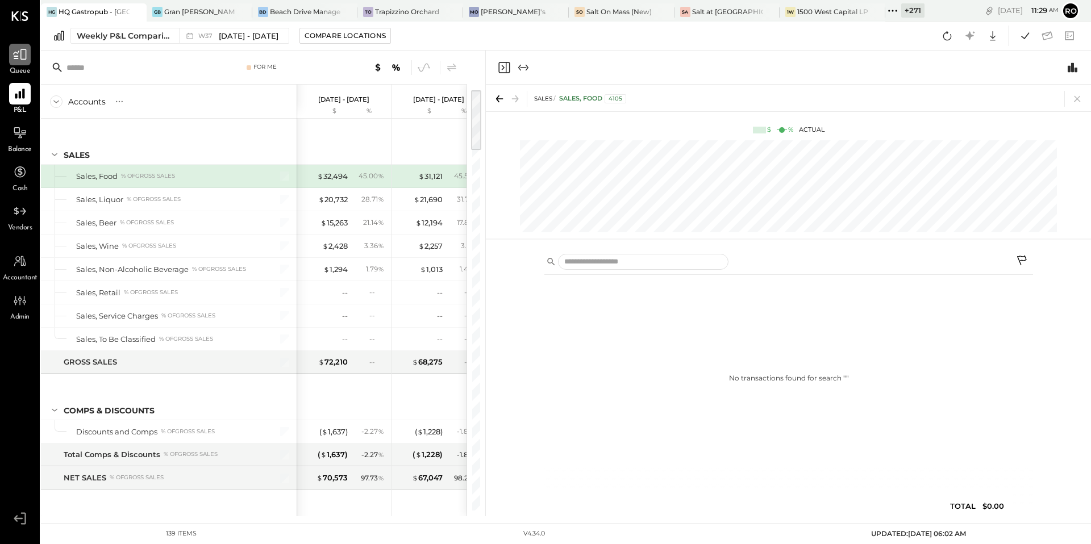
click at [20, 60] on icon at bounding box center [20, 54] width 15 height 15
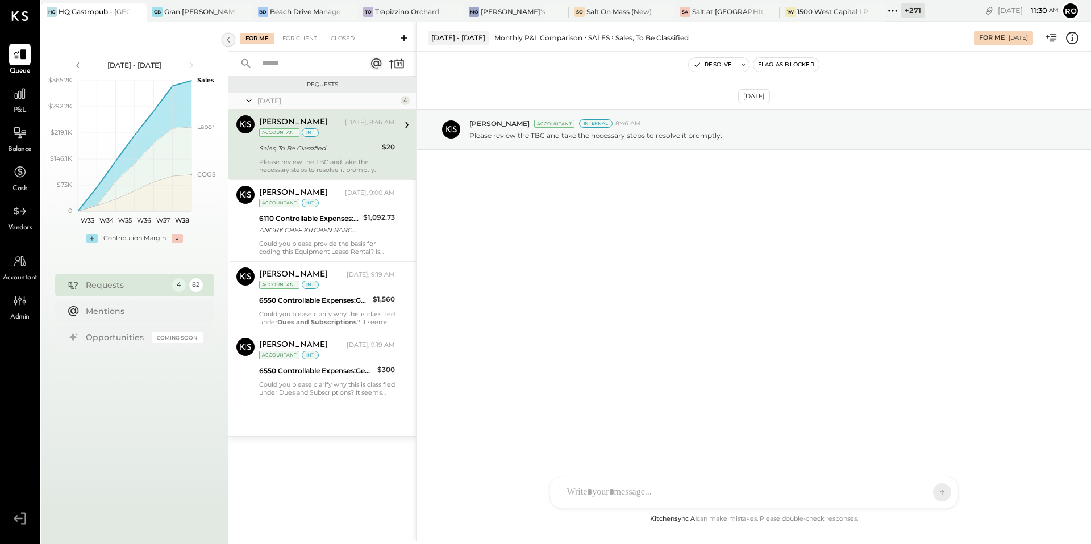
click at [231, 39] on icon at bounding box center [228, 40] width 13 height 20
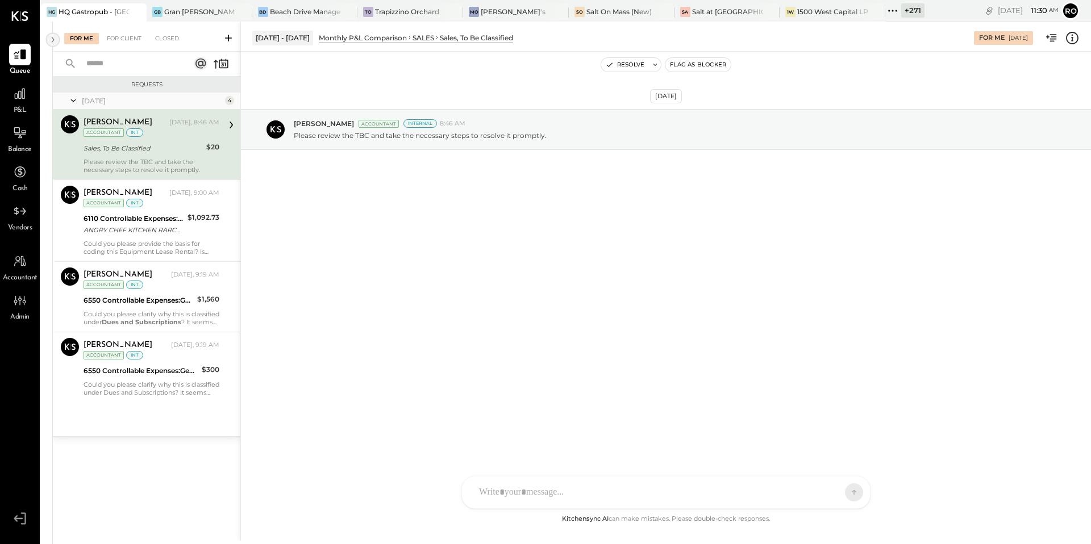
click at [52, 40] on icon at bounding box center [53, 40] width 13 height 20
